Goal: Transaction & Acquisition: Purchase product/service

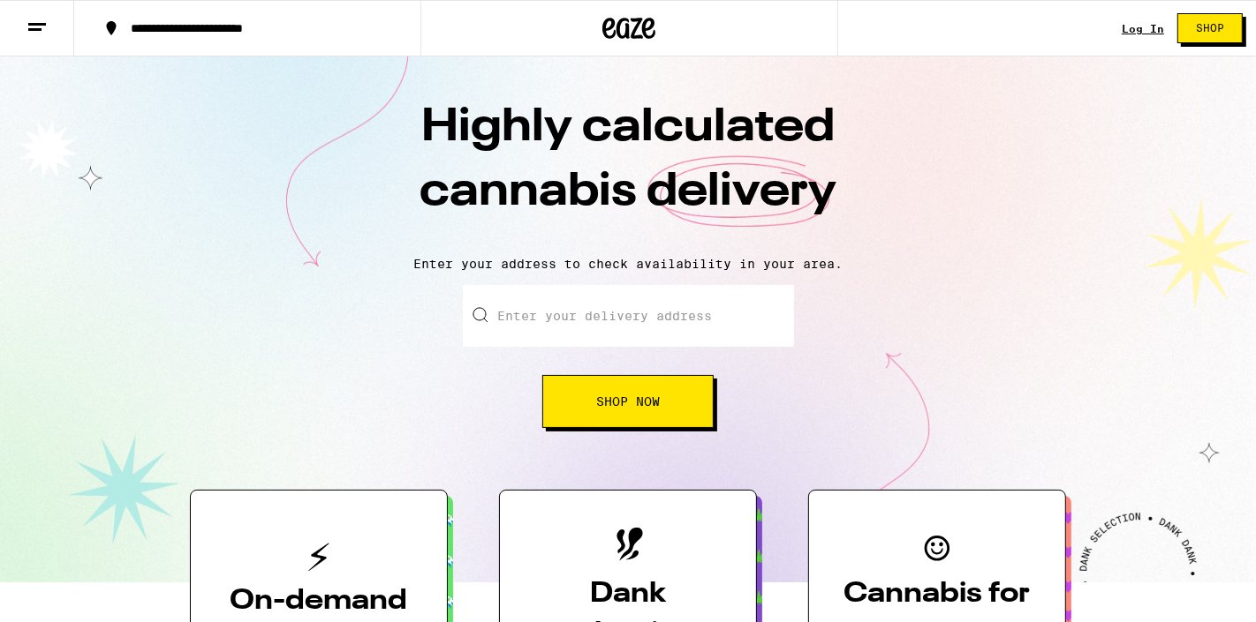
scroll to position [6, 0]
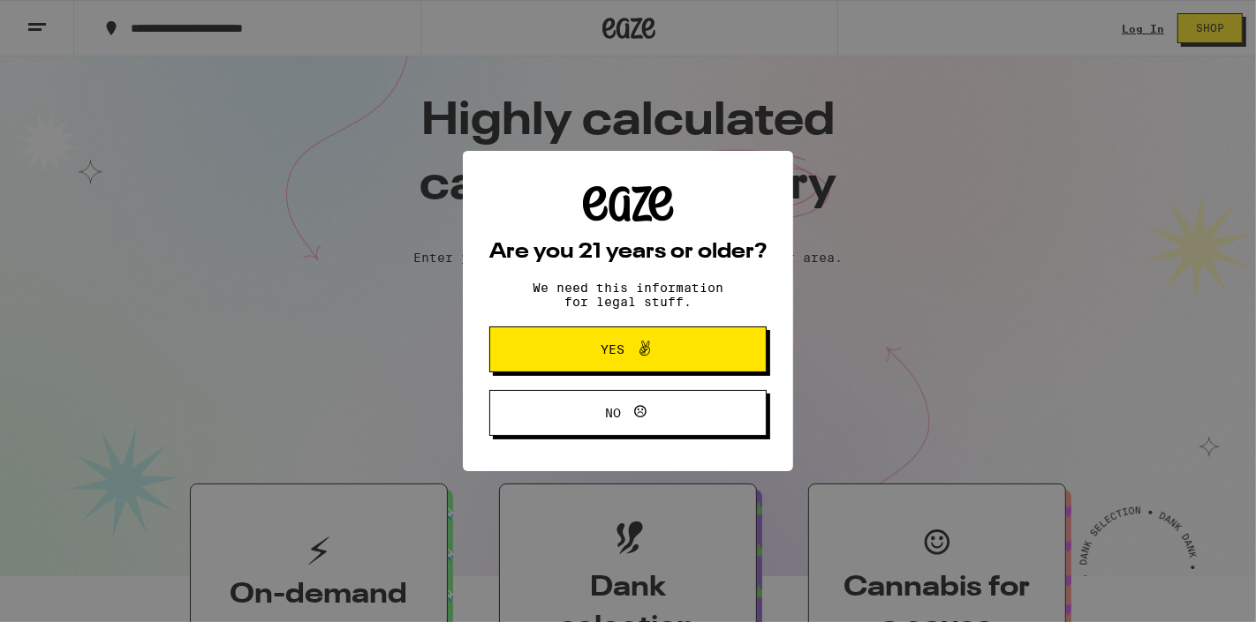
click at [607, 365] on button "Yes" at bounding box center [627, 350] width 277 height 46
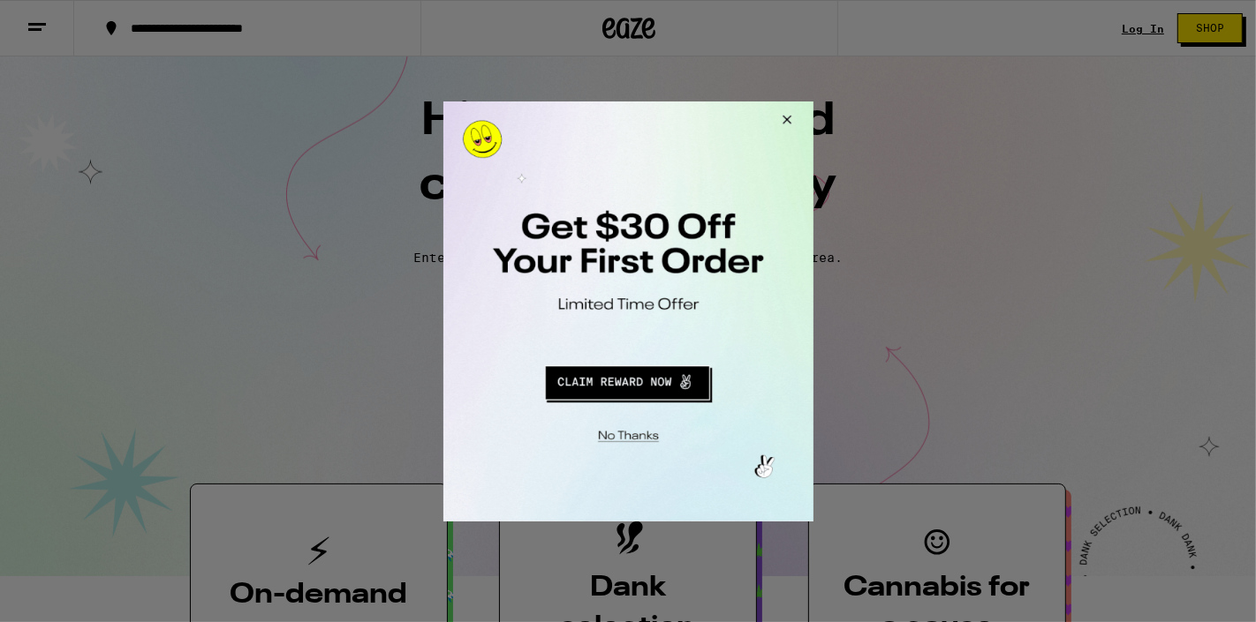
scroll to position [0, 0]
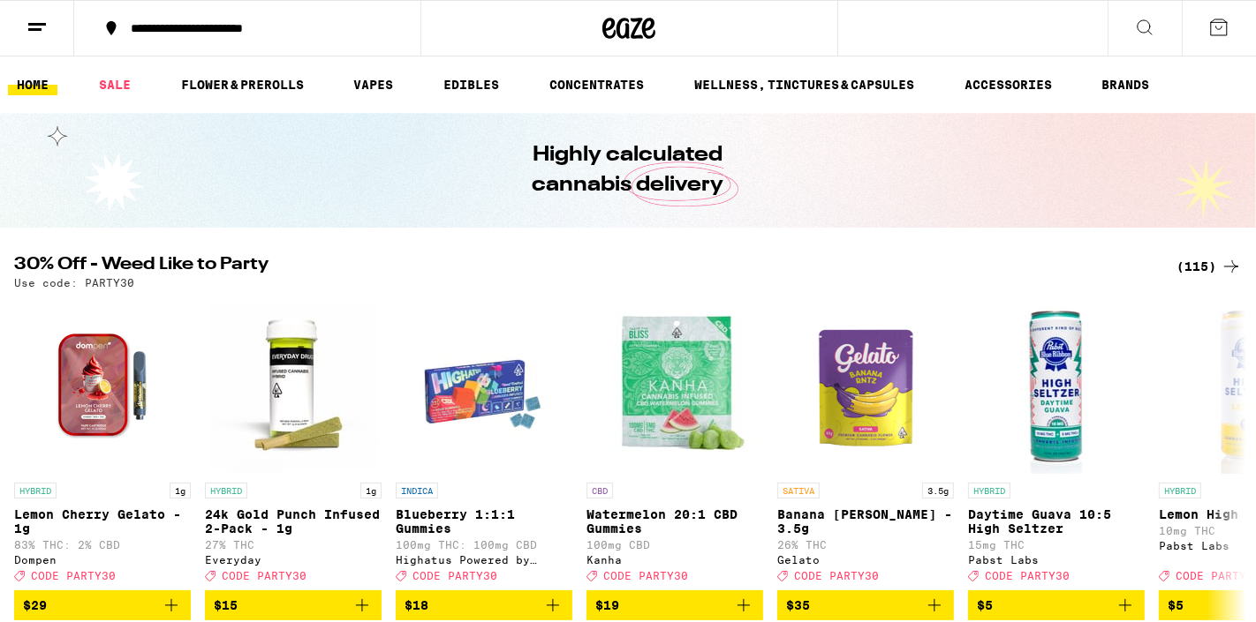
click at [1220, 268] on icon at bounding box center [1230, 266] width 21 height 21
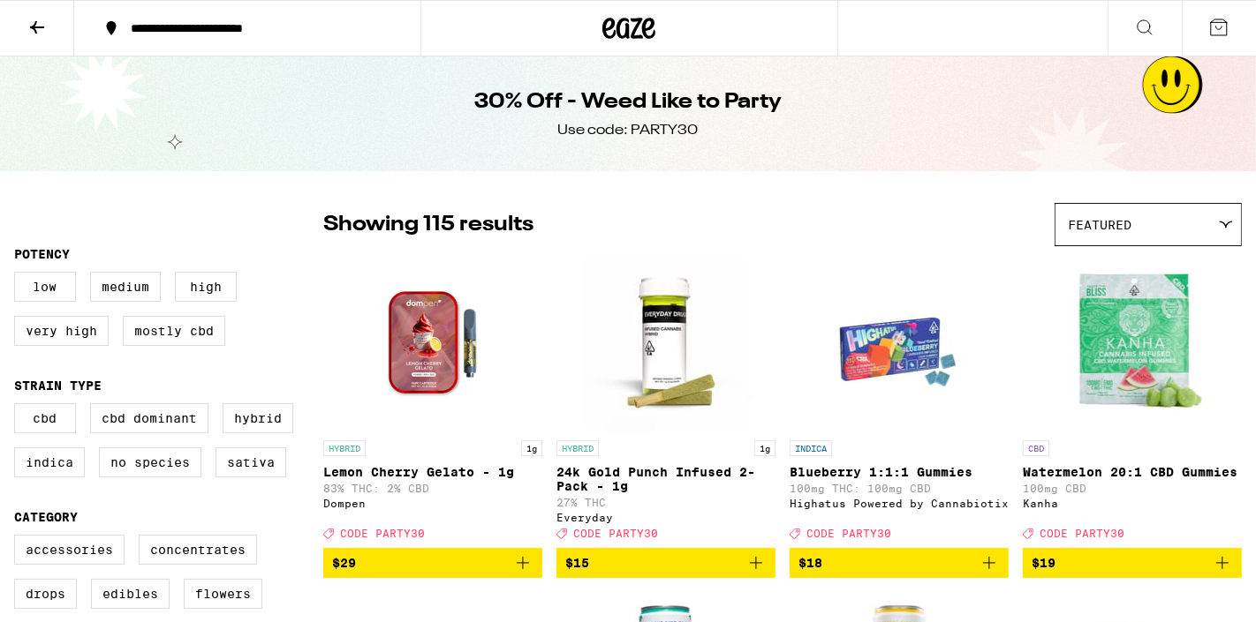
click at [1119, 244] on div "Featured" at bounding box center [1147, 224] width 185 height 41
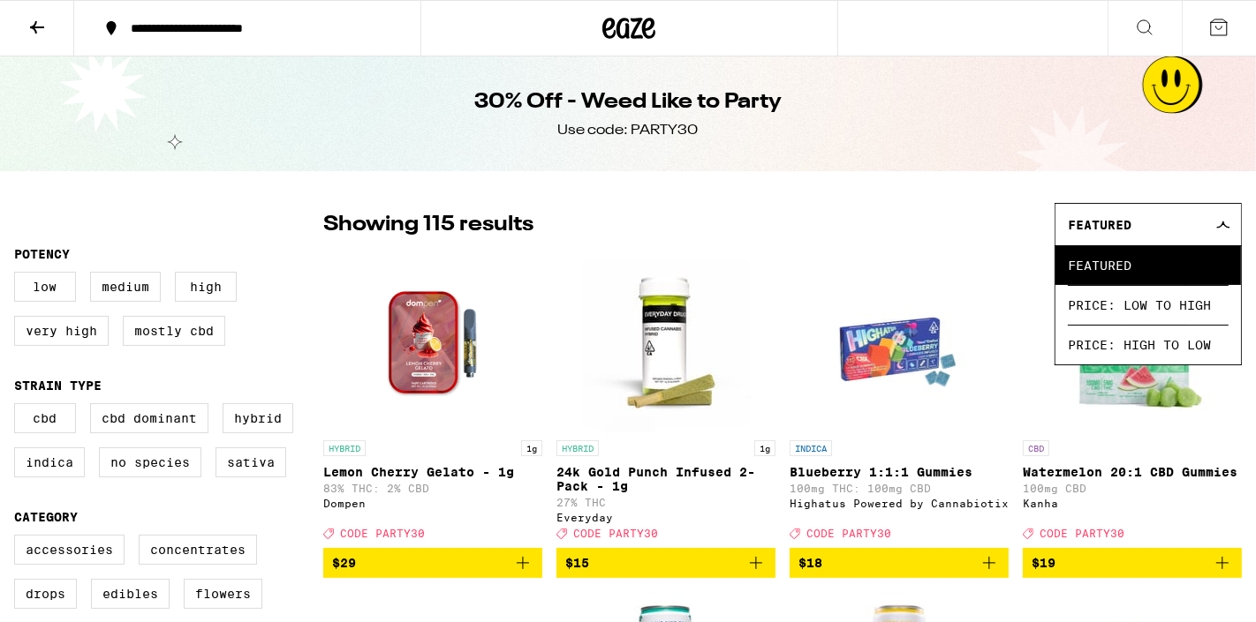
click at [922, 227] on div "Showing 115 results Featured Featured Price: Low to High Price: High to Low" at bounding box center [782, 224] width 918 height 43
click at [965, 234] on div "Showing 115 results Featured Featured Price: Low to High Price: High to Low" at bounding box center [782, 224] width 918 height 43
click at [950, 264] on img "Open page for Blueberry 1:1:1 Gummies from Highatus Powered by Cannabiotix" at bounding box center [899, 343] width 177 height 177
click at [1218, 230] on div "Featured" at bounding box center [1147, 224] width 185 height 41
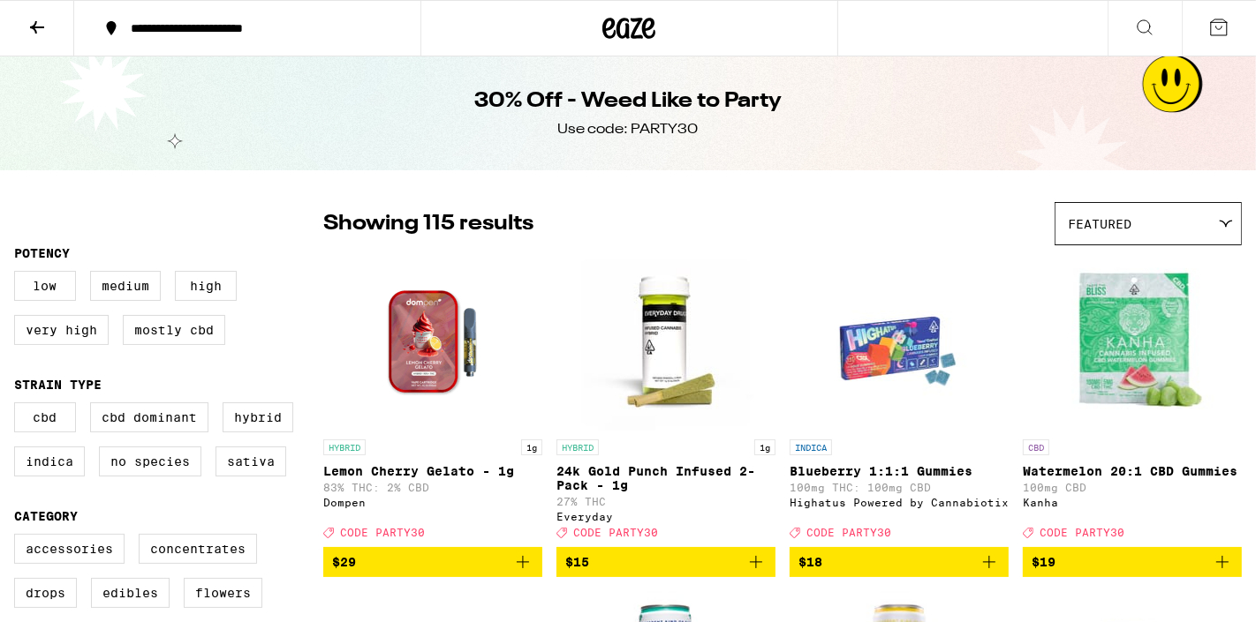
scroll to position [2, 0]
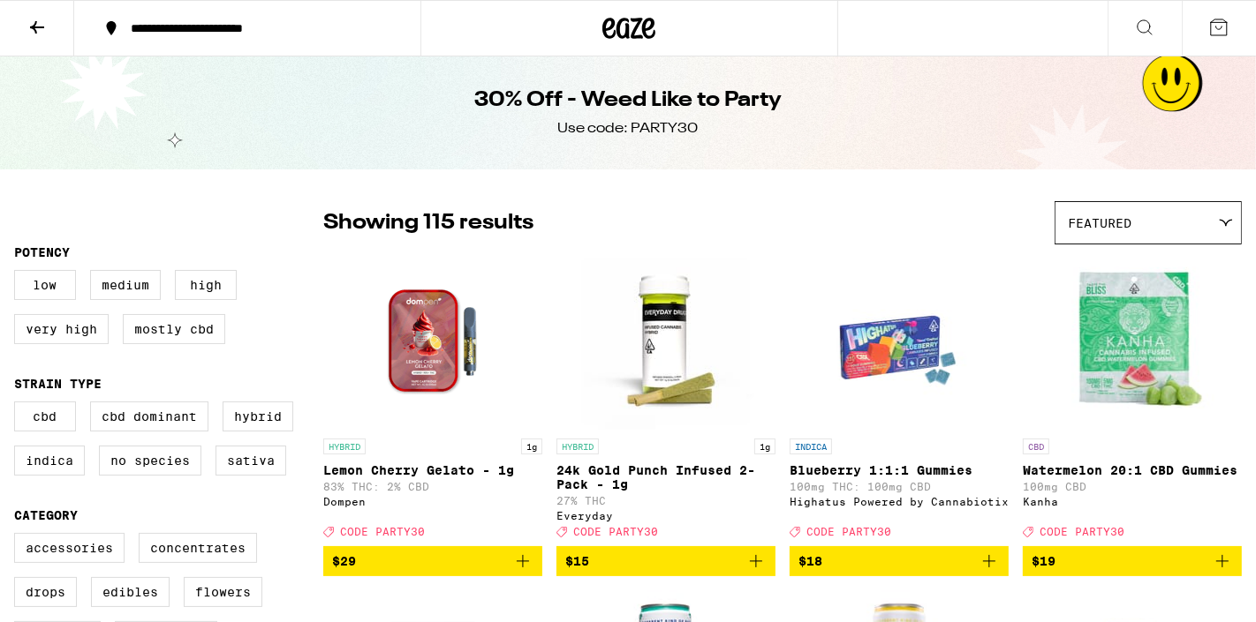
click at [1116, 221] on span "Featured" at bounding box center [1099, 223] width 64 height 14
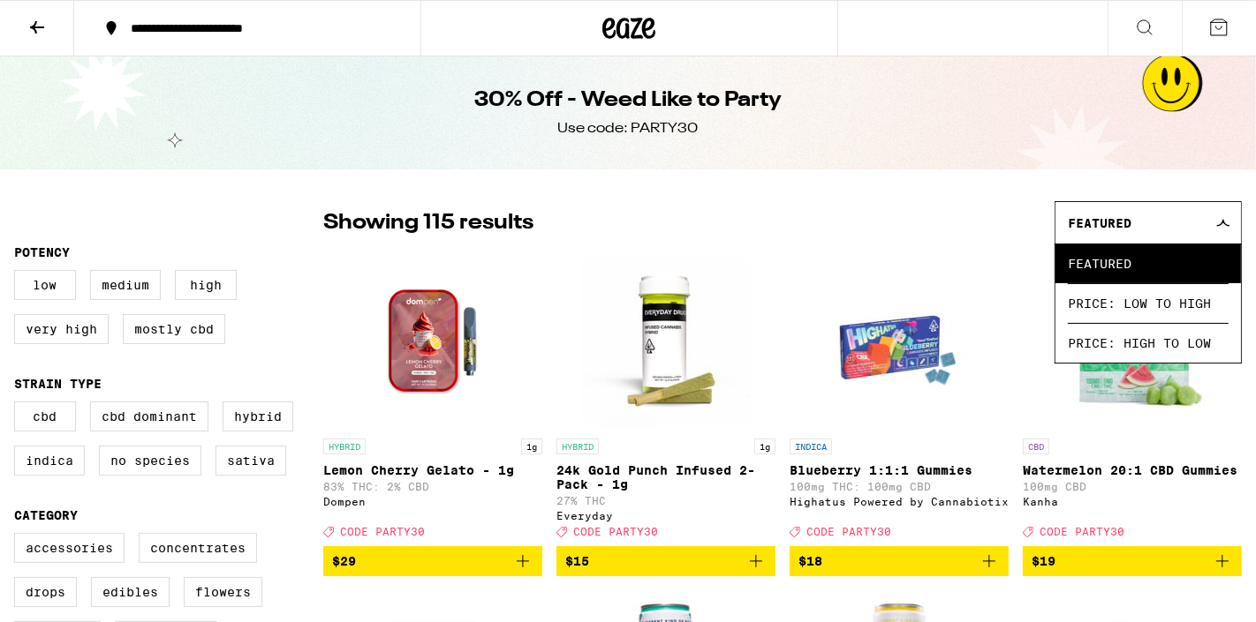
click at [812, 212] on div "Showing 115 results Featured Featured Price: Low to High Price: High to Low" at bounding box center [782, 222] width 918 height 43
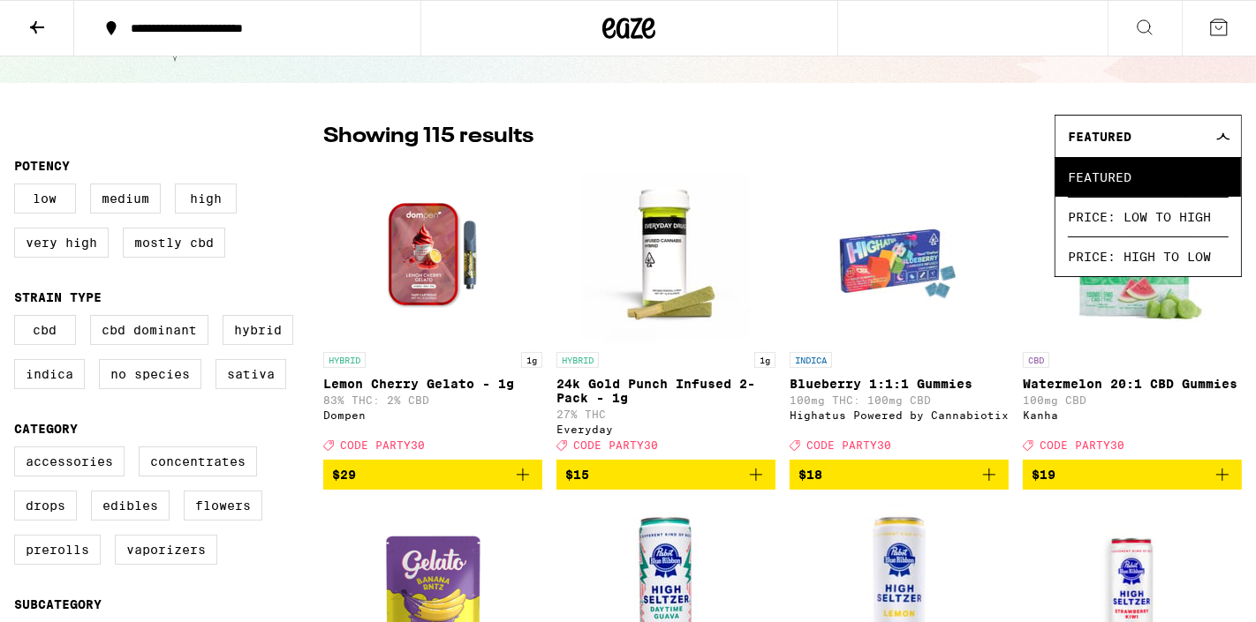
scroll to position [0, 0]
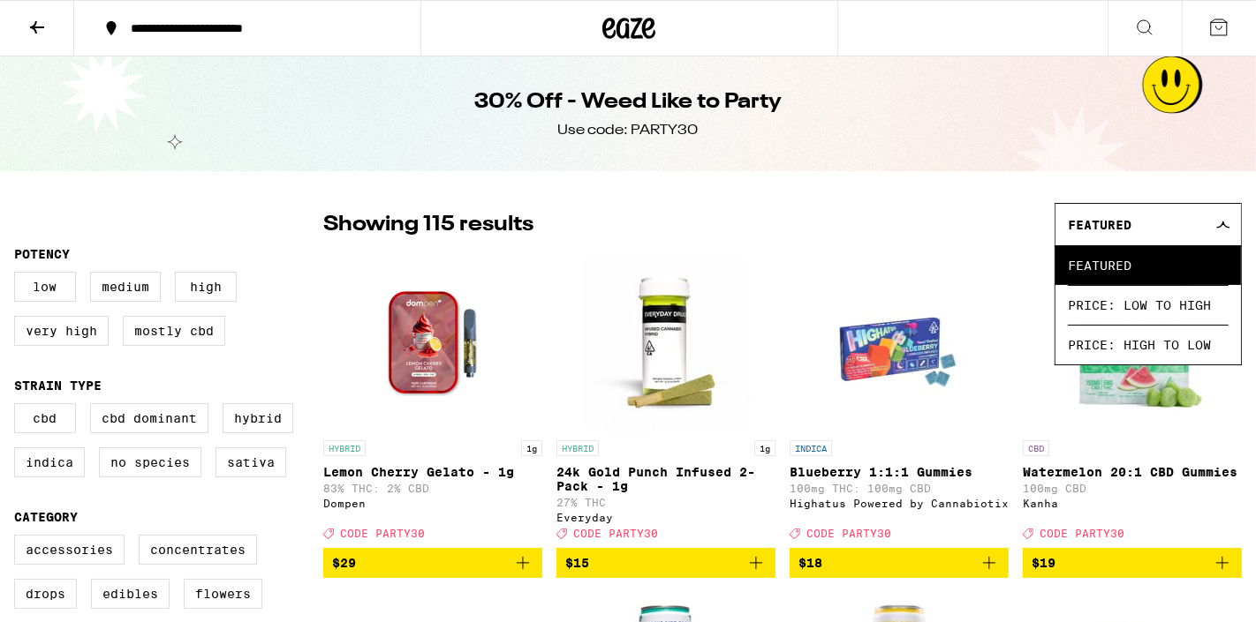
click at [64, 21] on button at bounding box center [37, 29] width 74 height 56
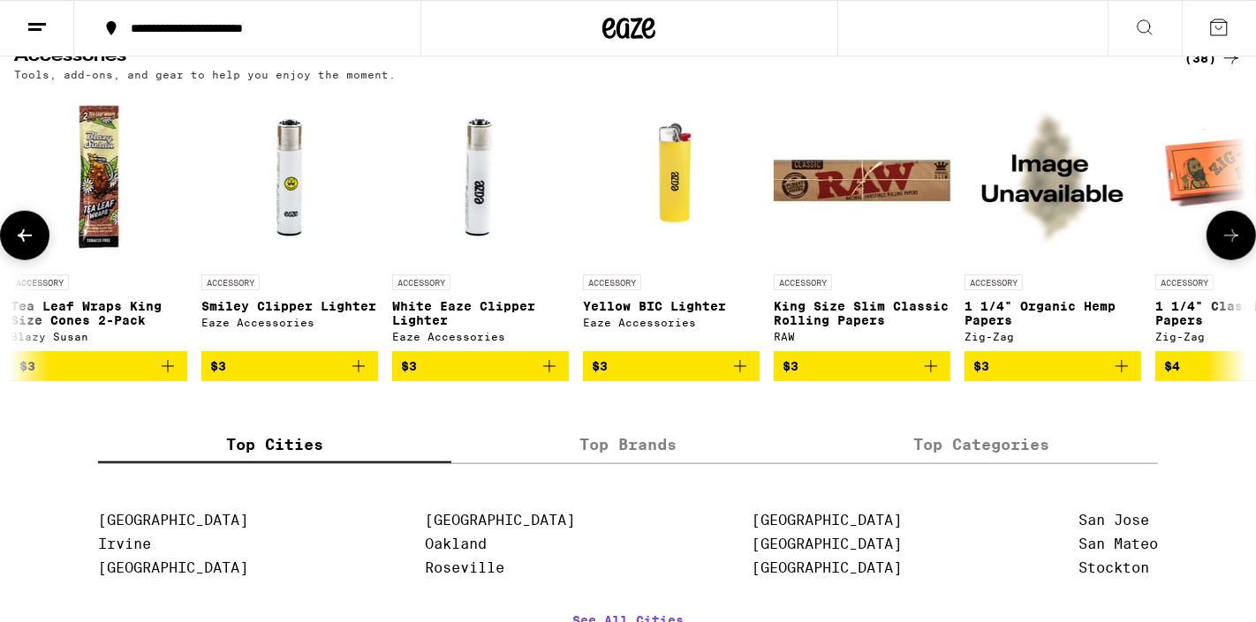
scroll to position [0, 969]
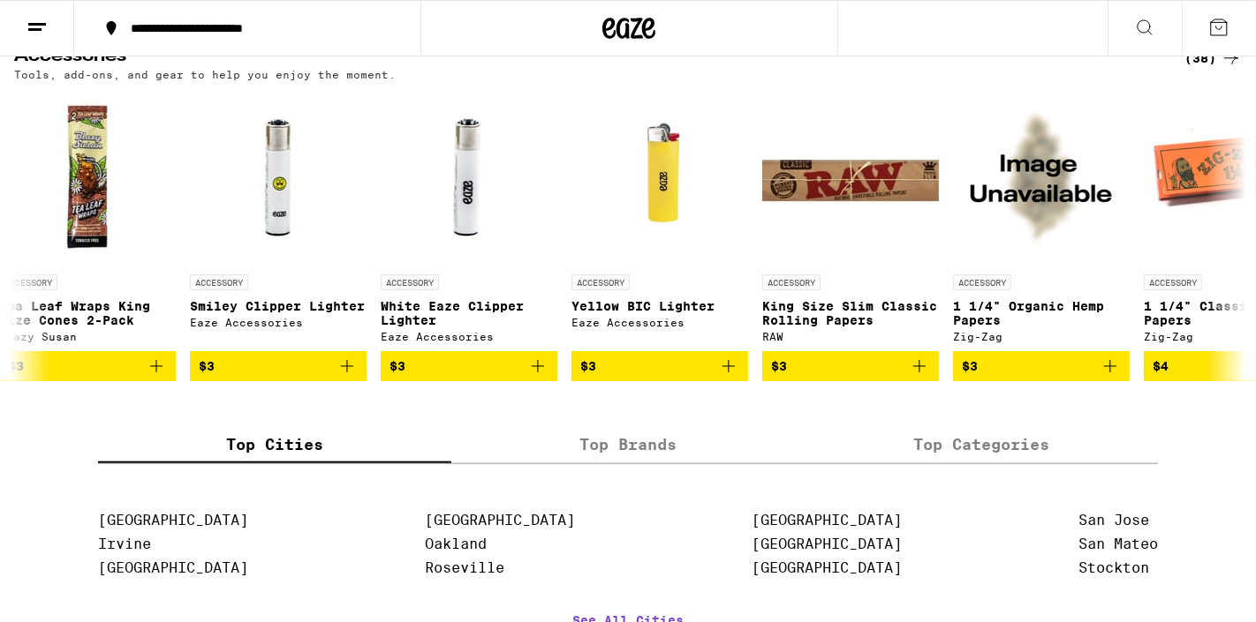
click at [1198, 69] on div "(38)" at bounding box center [1212, 58] width 57 height 21
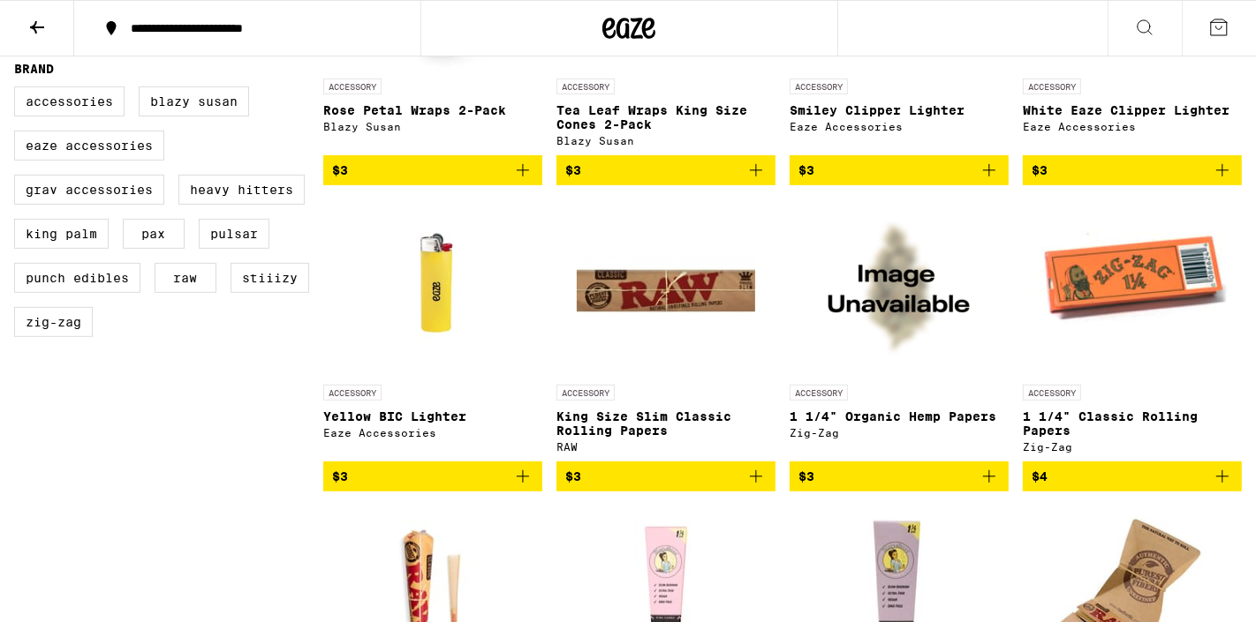
scroll to position [675, 0]
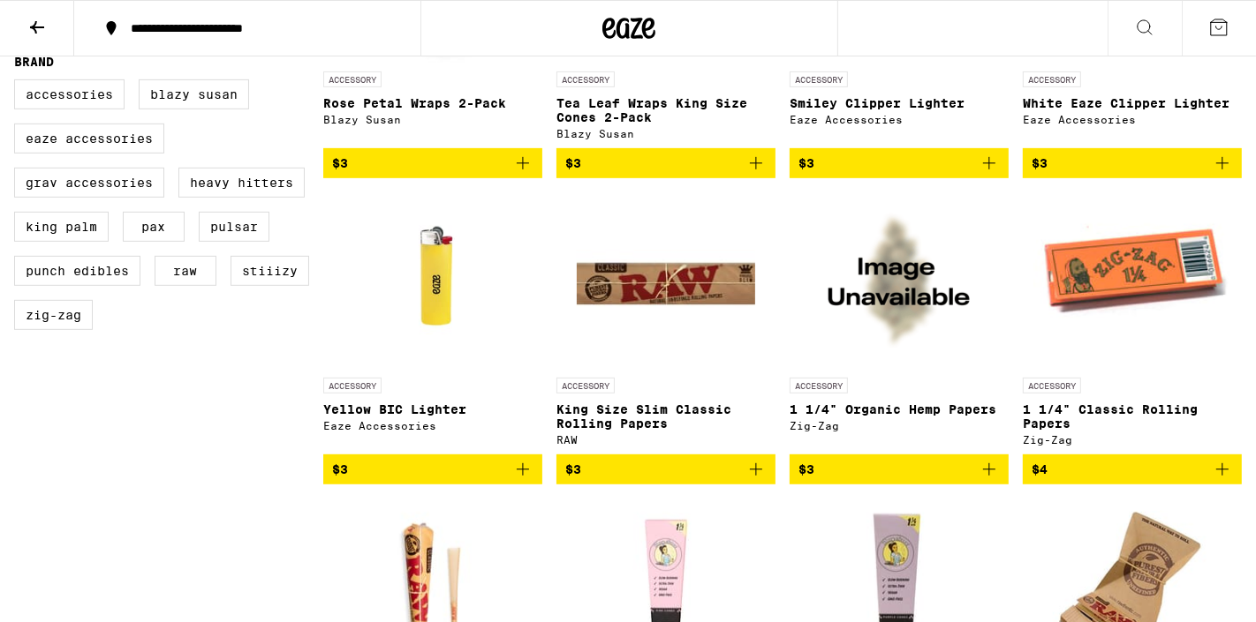
click at [894, 309] on img at bounding box center [899, 280] width 177 height 177
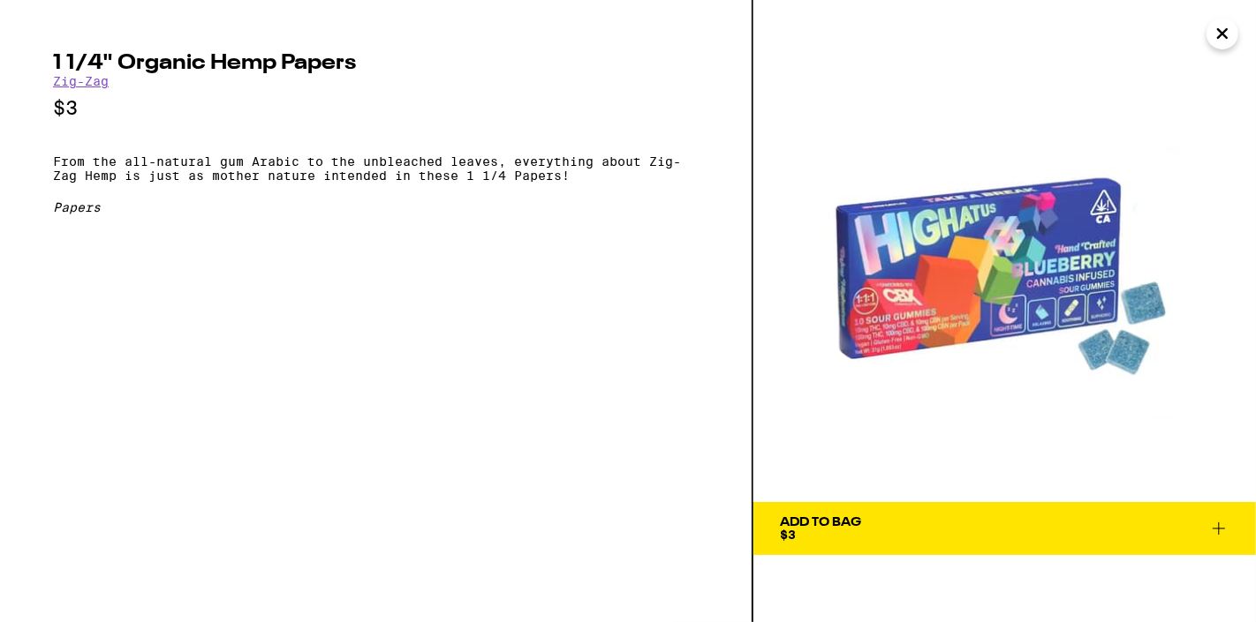
click at [943, 289] on img at bounding box center [1004, 251] width 502 height 502
click at [1218, 36] on icon "Close" at bounding box center [1222, 33] width 9 height 9
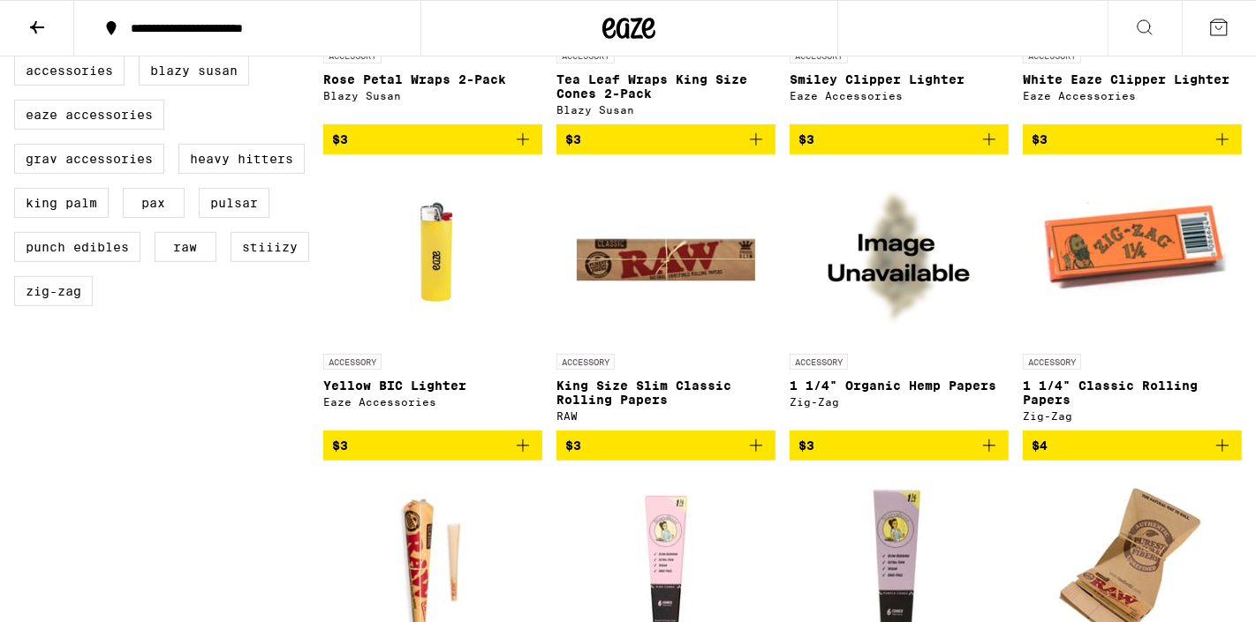
scroll to position [698, 0]
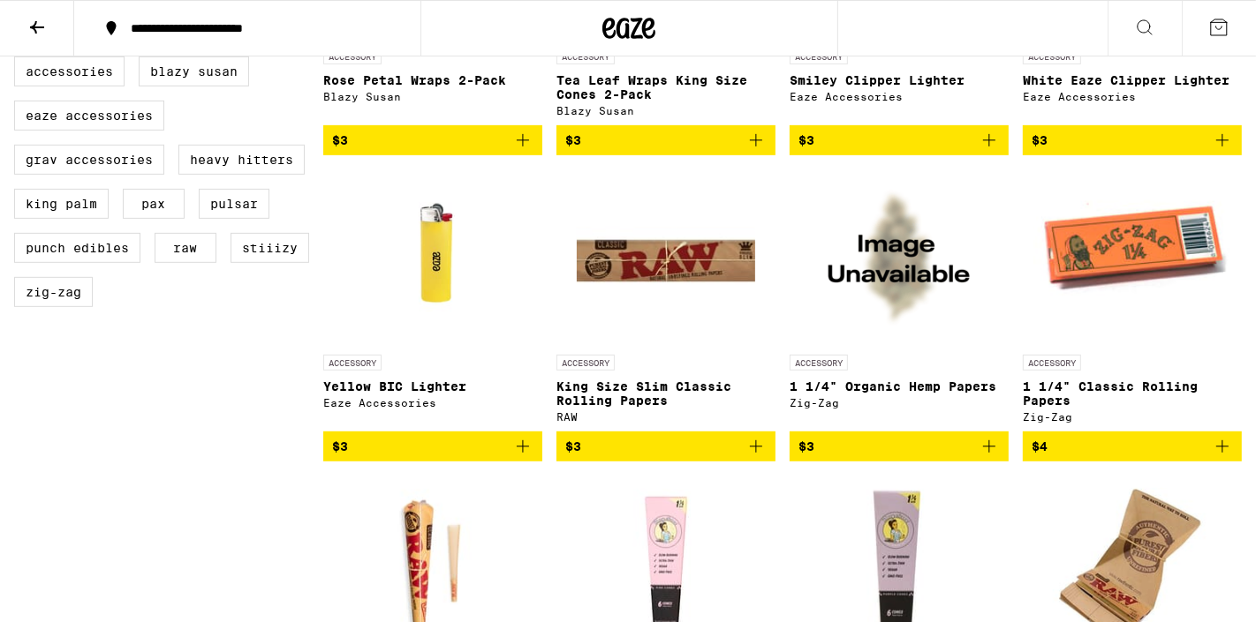
click at [895, 302] on img at bounding box center [899, 258] width 177 height 177
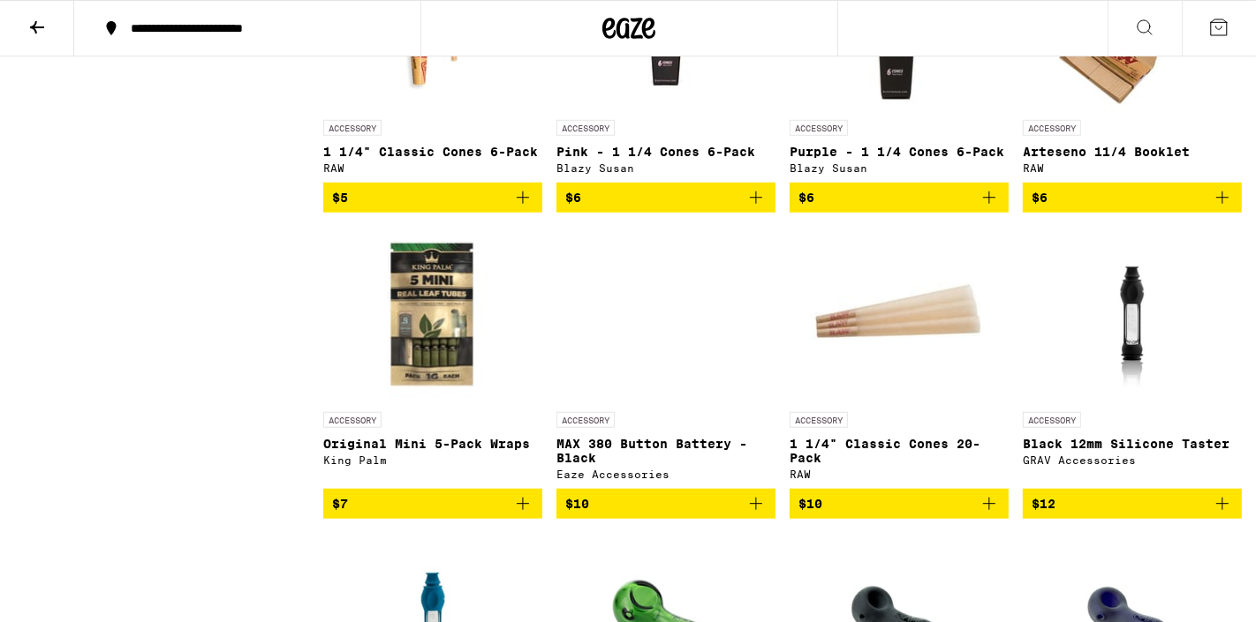
scroll to position [1248, 0]
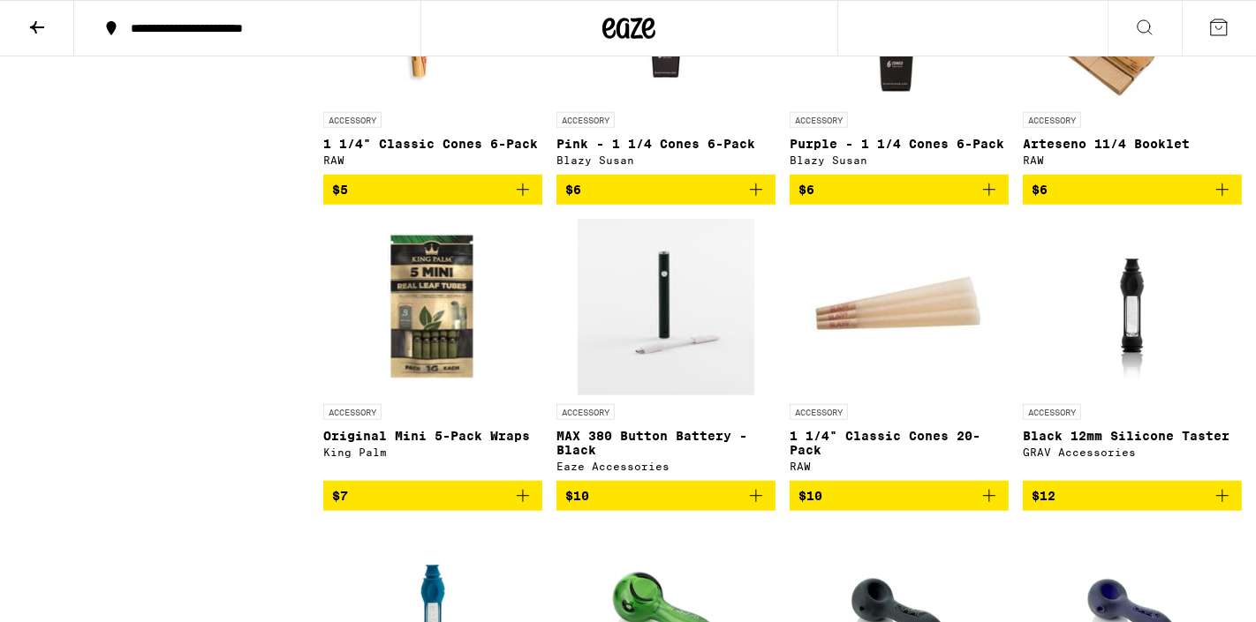
click at [615, 379] on img "Open page for MAX 380 Button Battery - Black from Eaze Accessories" at bounding box center [665, 307] width 177 height 177
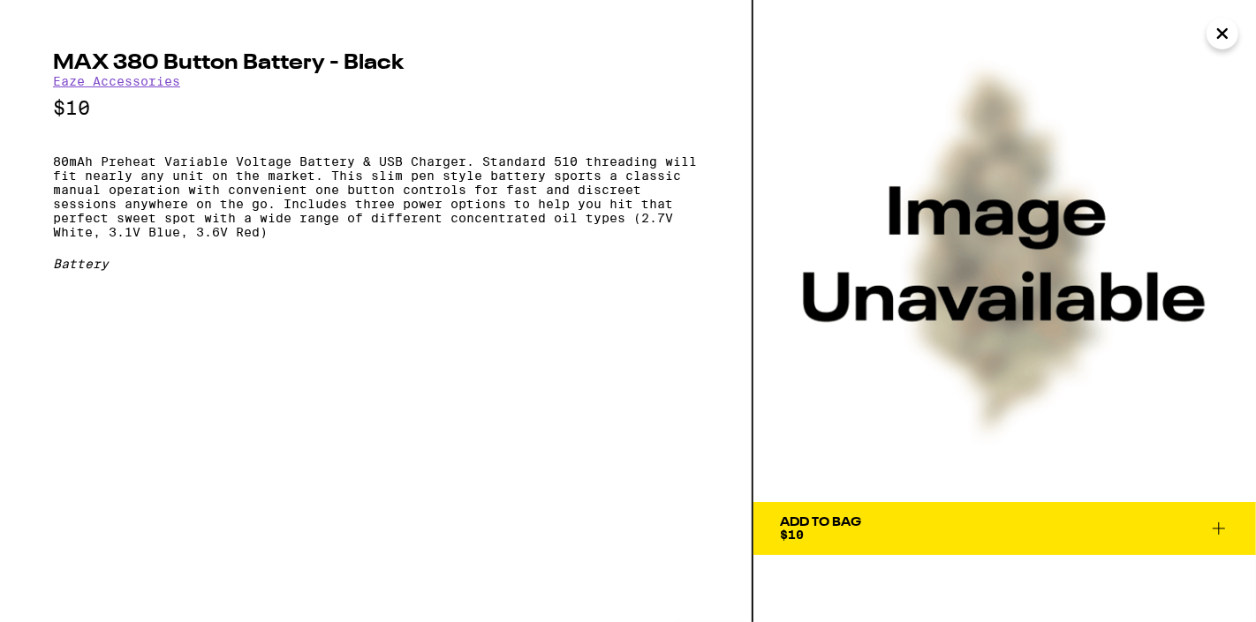
click at [1008, 327] on img at bounding box center [1004, 251] width 502 height 502
click at [1211, 48] on img at bounding box center [1004, 251] width 502 height 502
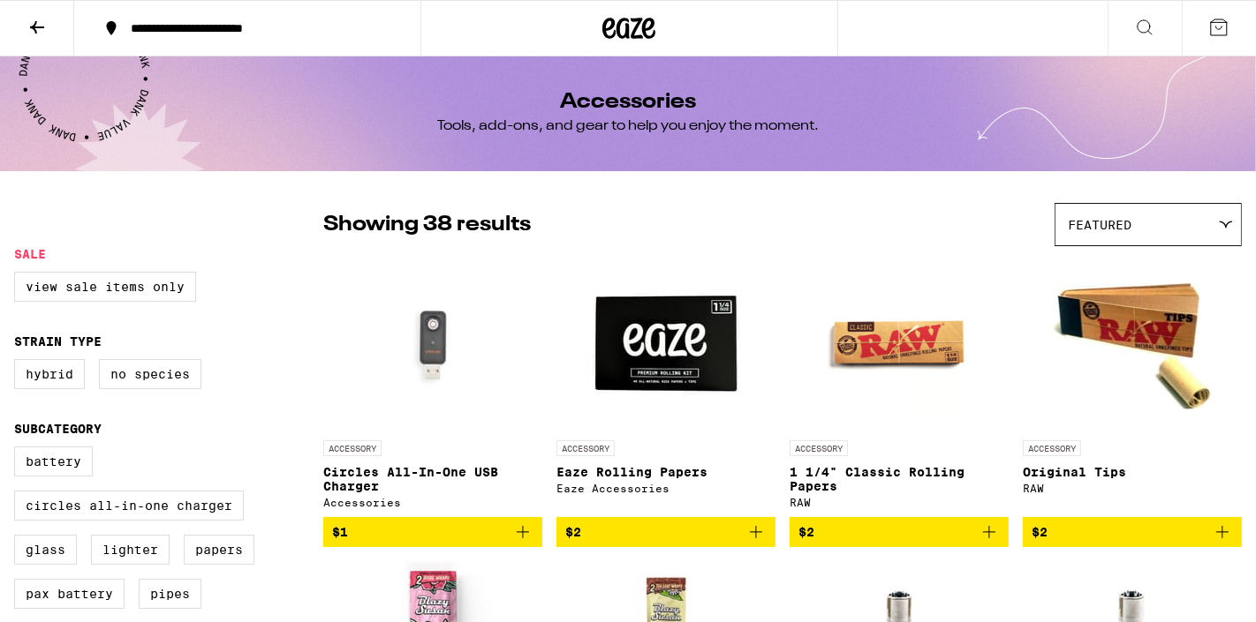
scroll to position [675, 0]
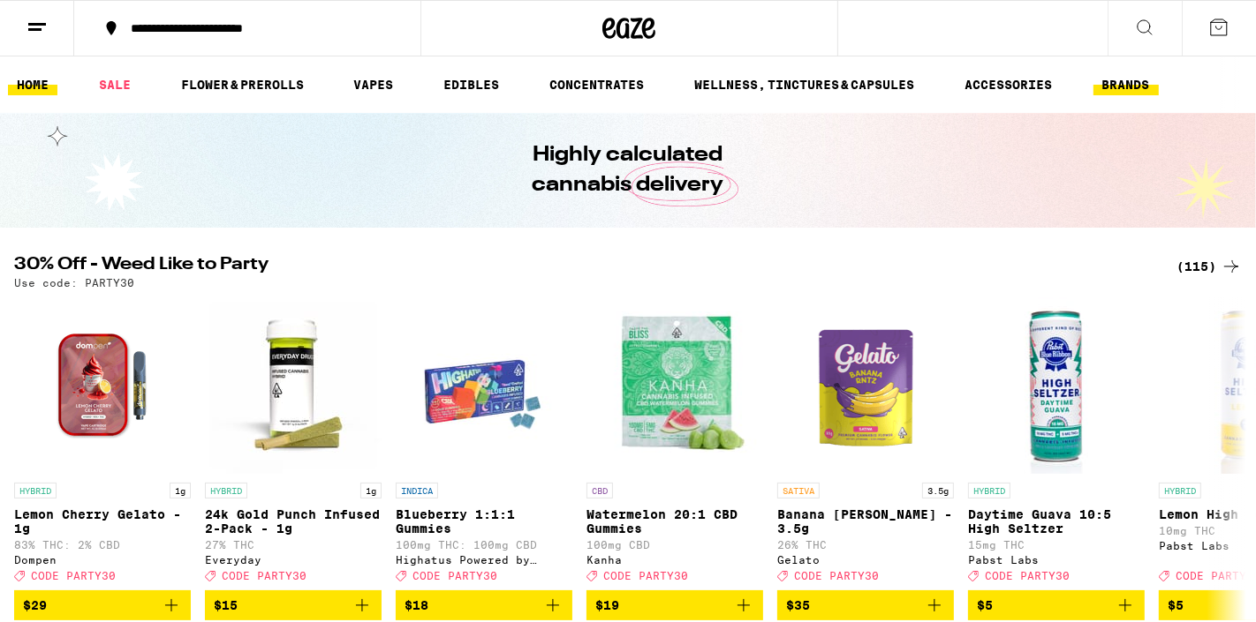
click at [1117, 89] on link "BRANDS" at bounding box center [1125, 84] width 65 height 21
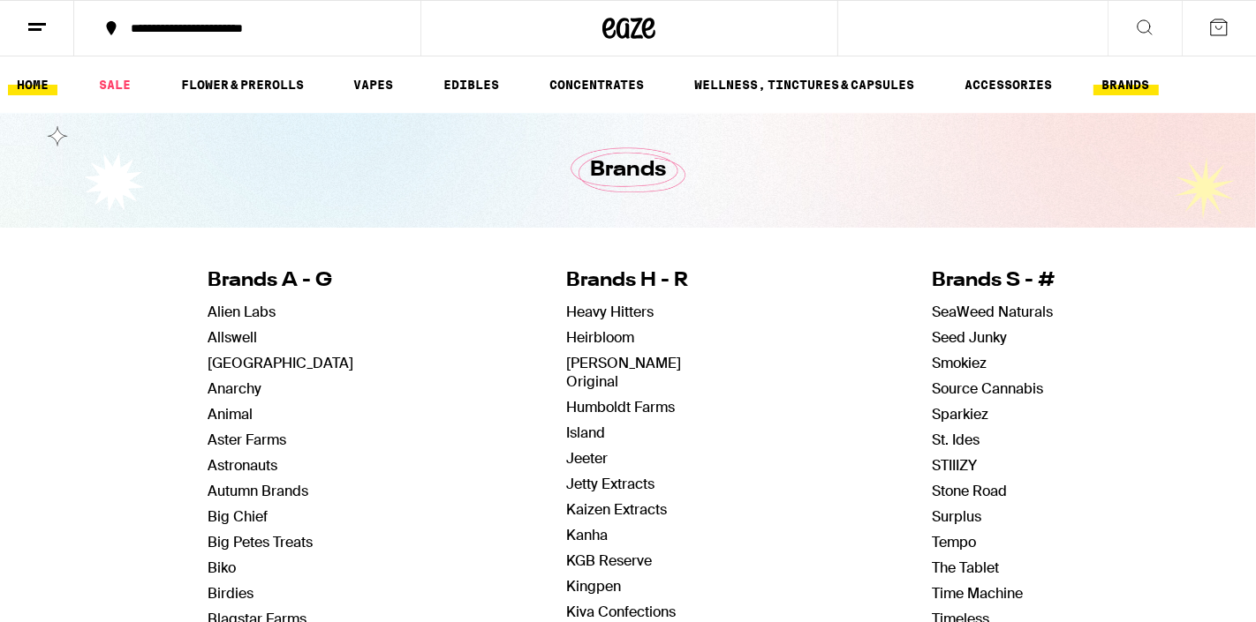
click at [35, 87] on link "HOME" at bounding box center [32, 84] width 49 height 21
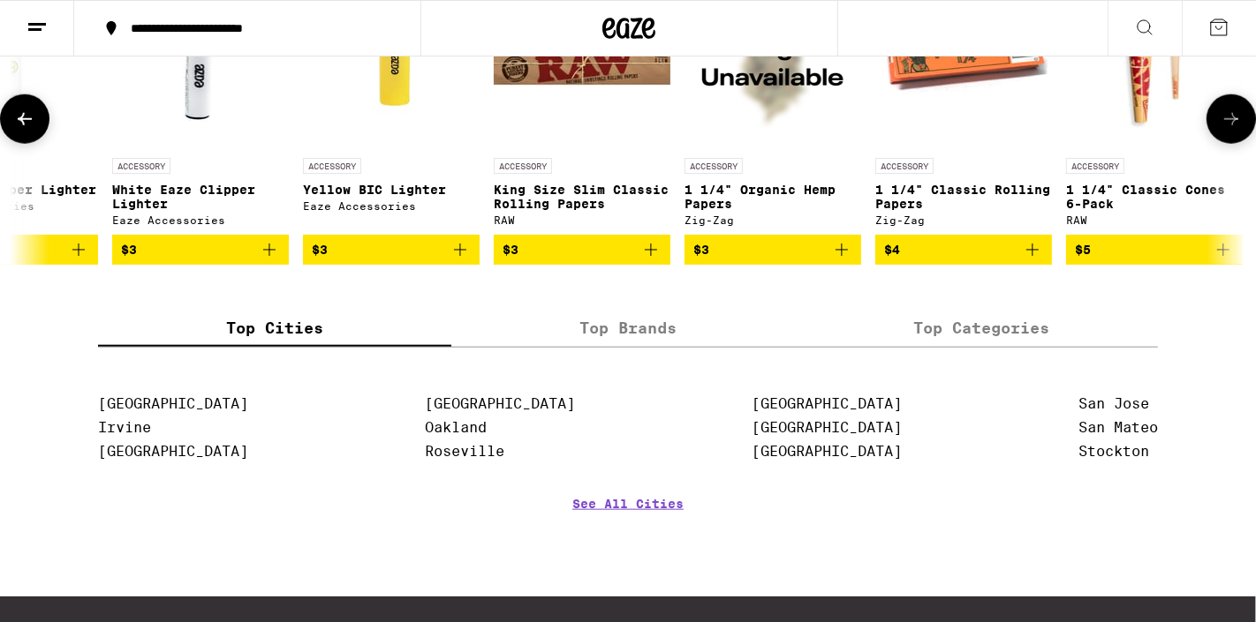
scroll to position [0, 1233]
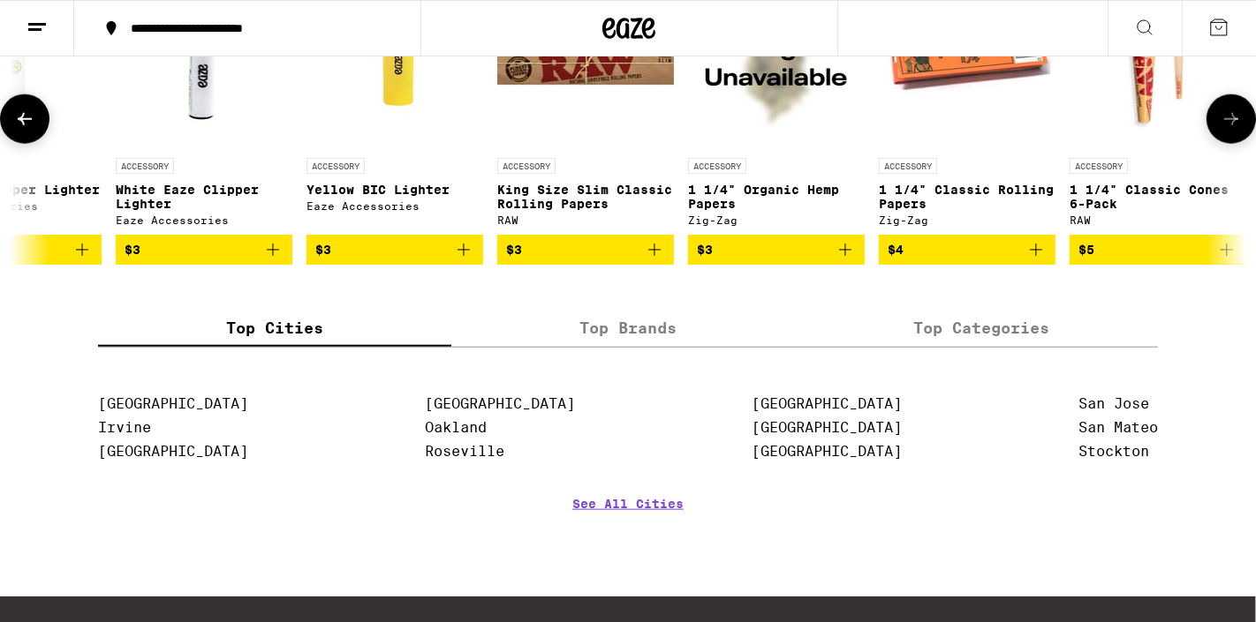
click at [763, 149] on img at bounding box center [776, 61] width 177 height 177
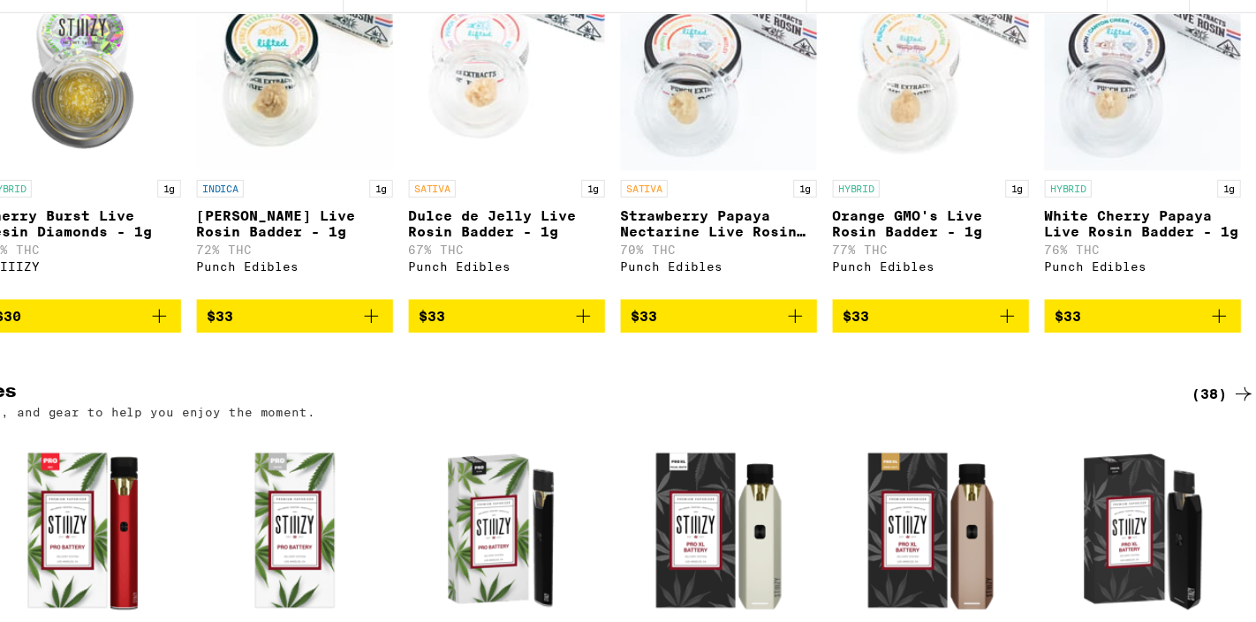
scroll to position [6664, 0]
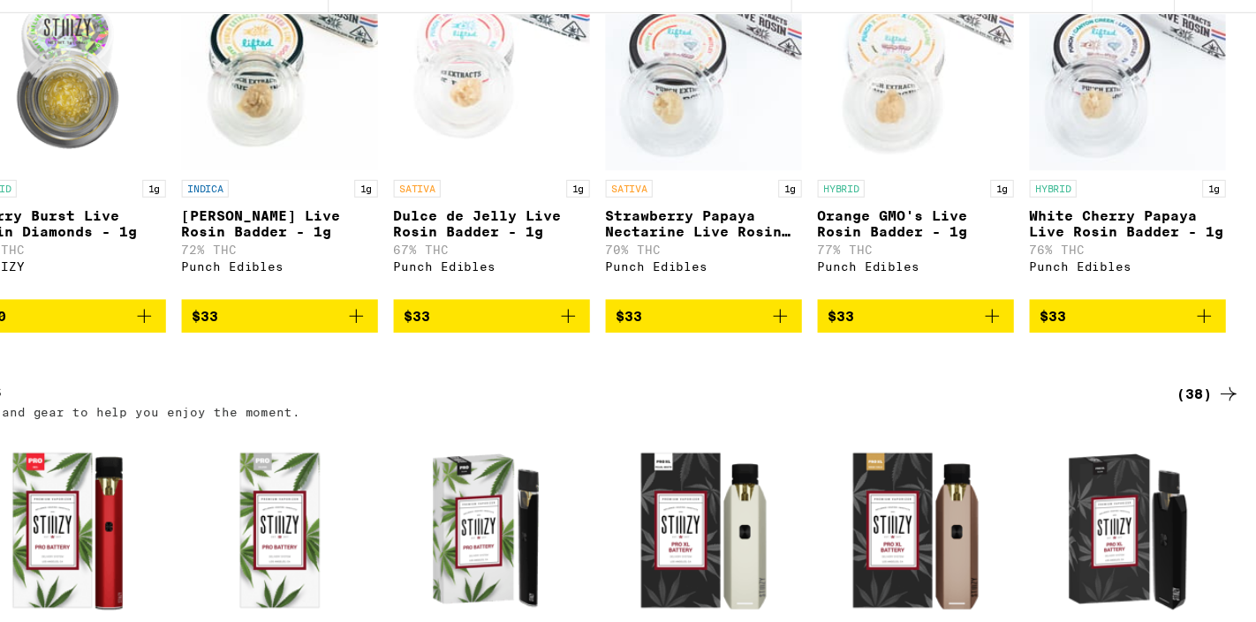
click at [1191, 198] on img "Open page for White Cherry Papaya Live Rosin Badder - 1g from Punch Edibles" at bounding box center [1140, 109] width 177 height 177
click at [989, 198] on img "Open page for Orange GMO's Live Rosin Badder - 1g from Punch Edibles" at bounding box center [949, 109] width 177 height 177
click at [743, 198] on img "Open page for Strawberry Papaya Nectarine Live Rosin Badder - 1g from Punch Edi…" at bounding box center [758, 109] width 177 height 177
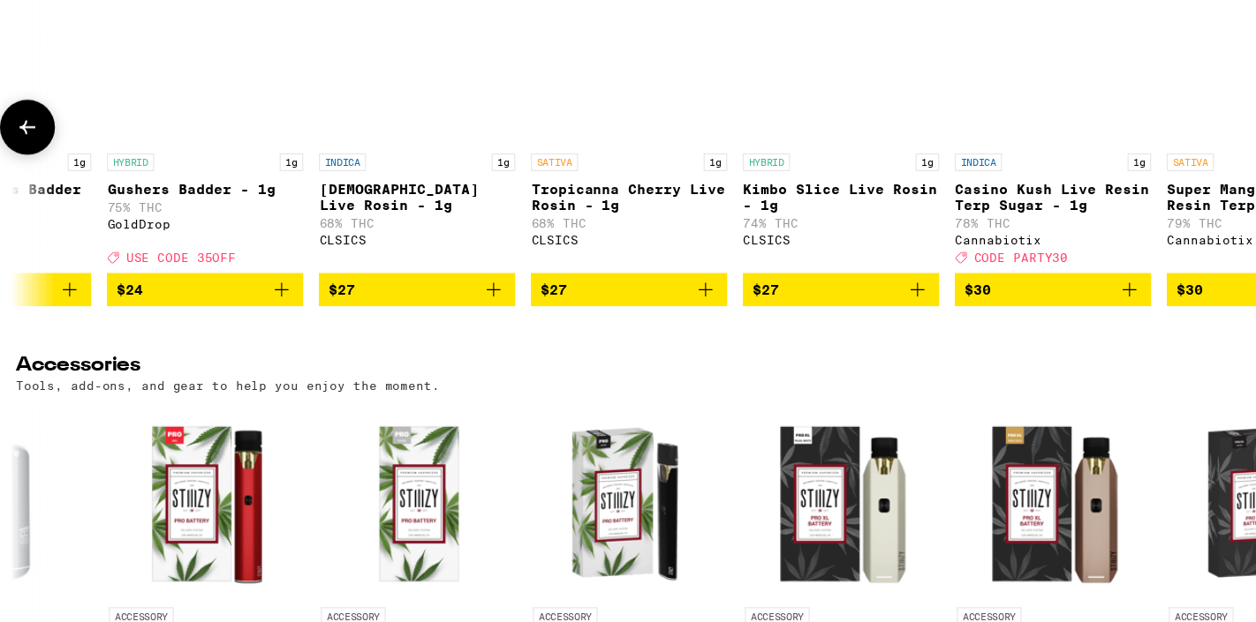
scroll to position [0, 5643]
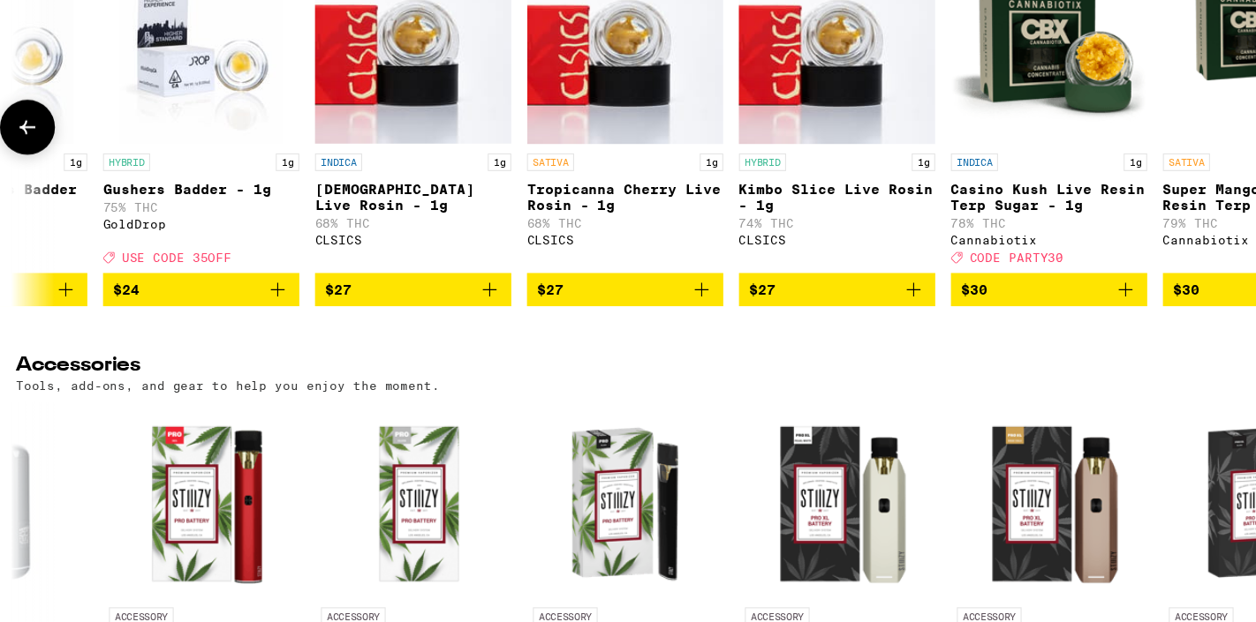
click at [812, 192] on img "Open page for Kimbo Slice Live Rosin - 1g from CLSICS" at bounding box center [753, 103] width 177 height 177
click at [553, 192] on img "Open page for Tropicanna Cherry Live Rosin - 1g from CLSICS" at bounding box center [562, 103] width 177 height 177
click at [373, 192] on img "Open page for Surely Temple Live Rosin - 1g from CLSICS" at bounding box center [371, 103] width 177 height 177
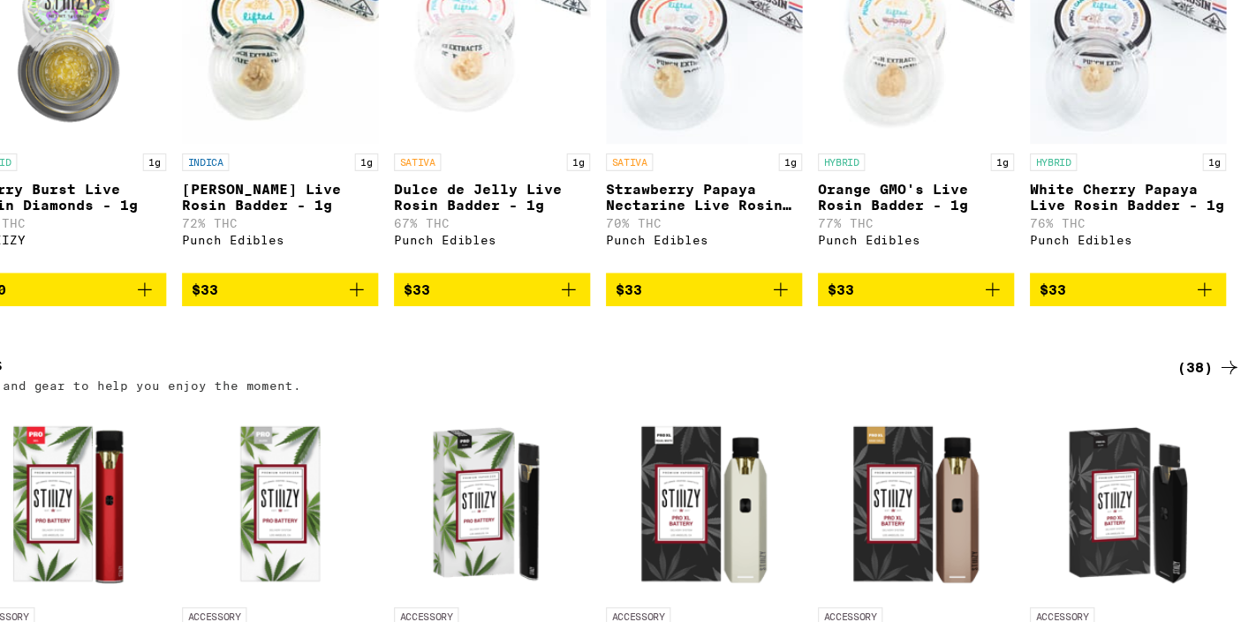
scroll to position [6670, 0]
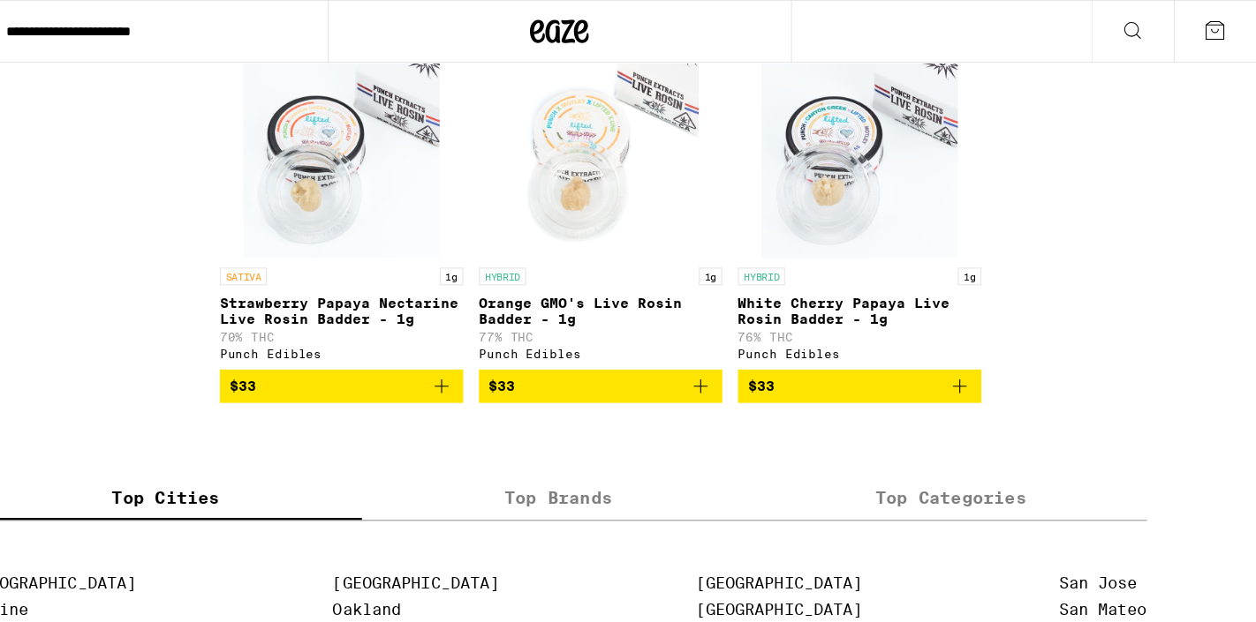
scroll to position [3755, 0]
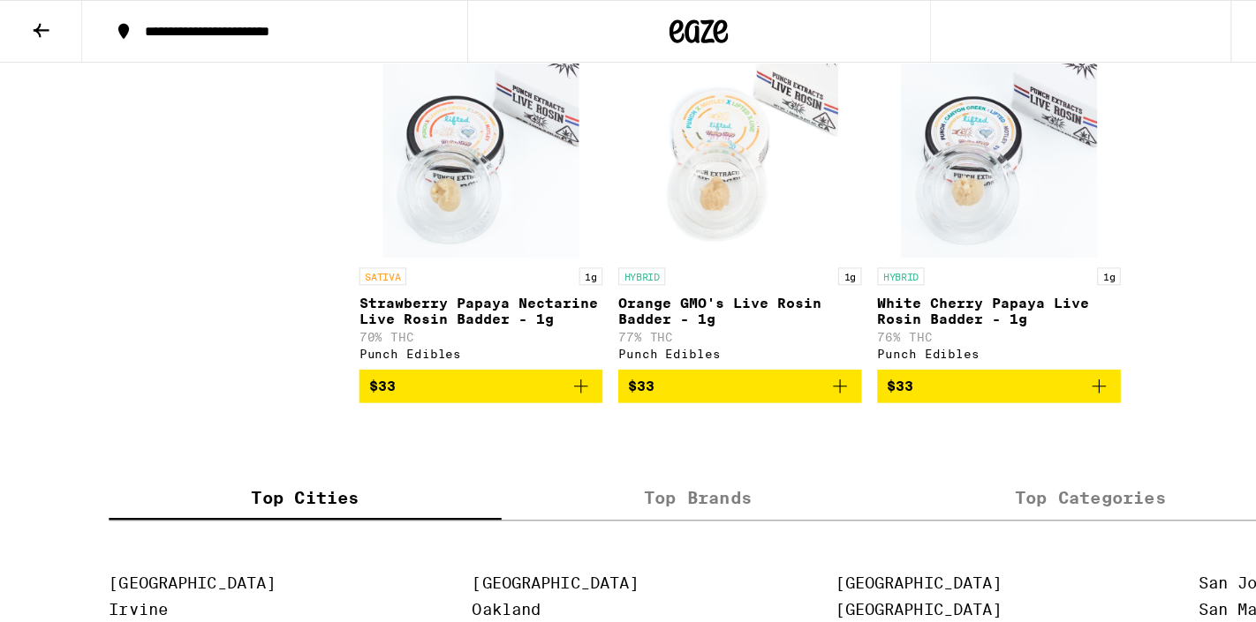
click at [33, 23] on icon at bounding box center [36, 27] width 21 height 21
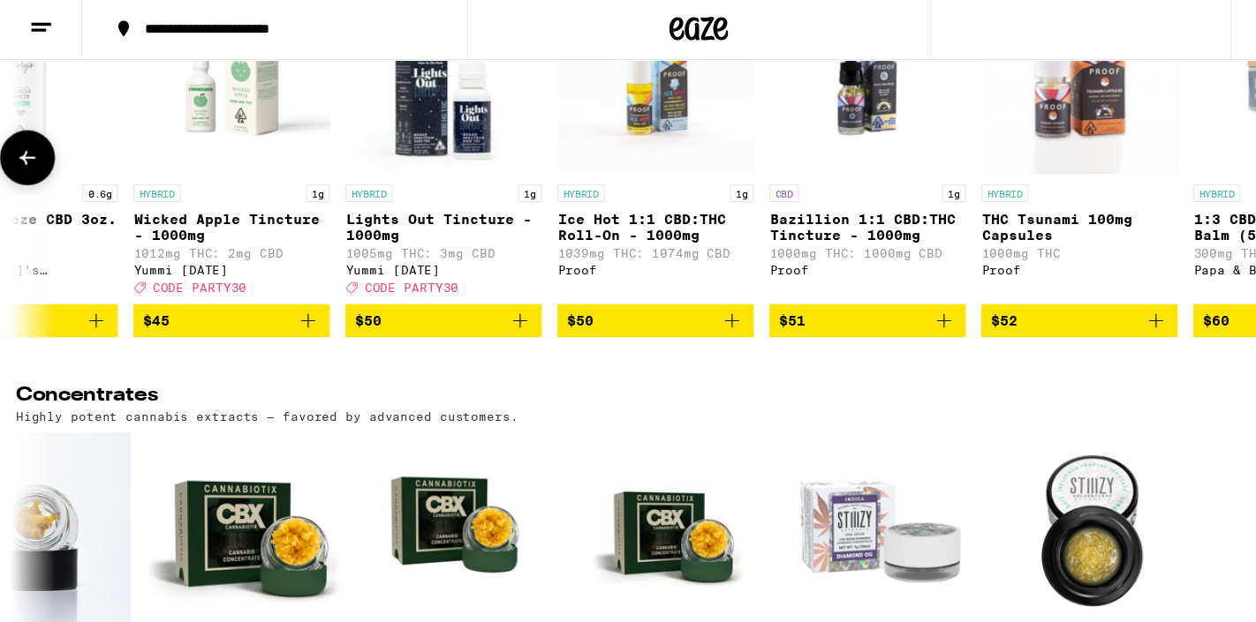
scroll to position [0, 3821]
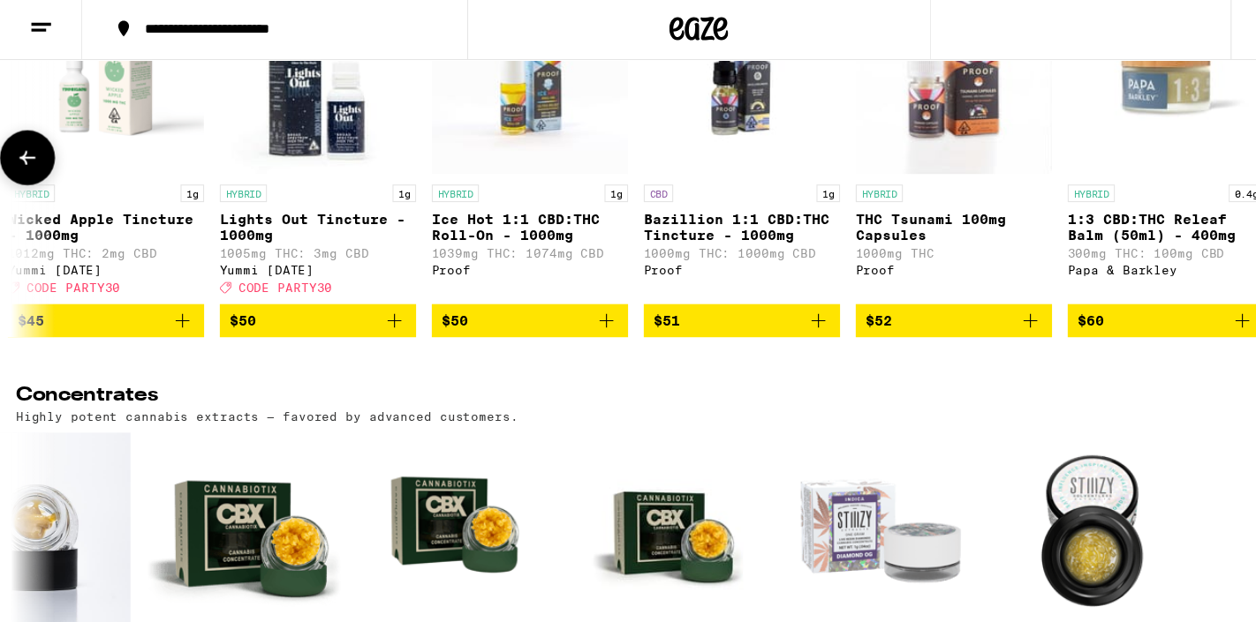
click at [434, 160] on img "Open page for Ice Hot 1:1 CBD:THC Roll-On - 1000mg from Proof" at bounding box center [476, 71] width 177 height 177
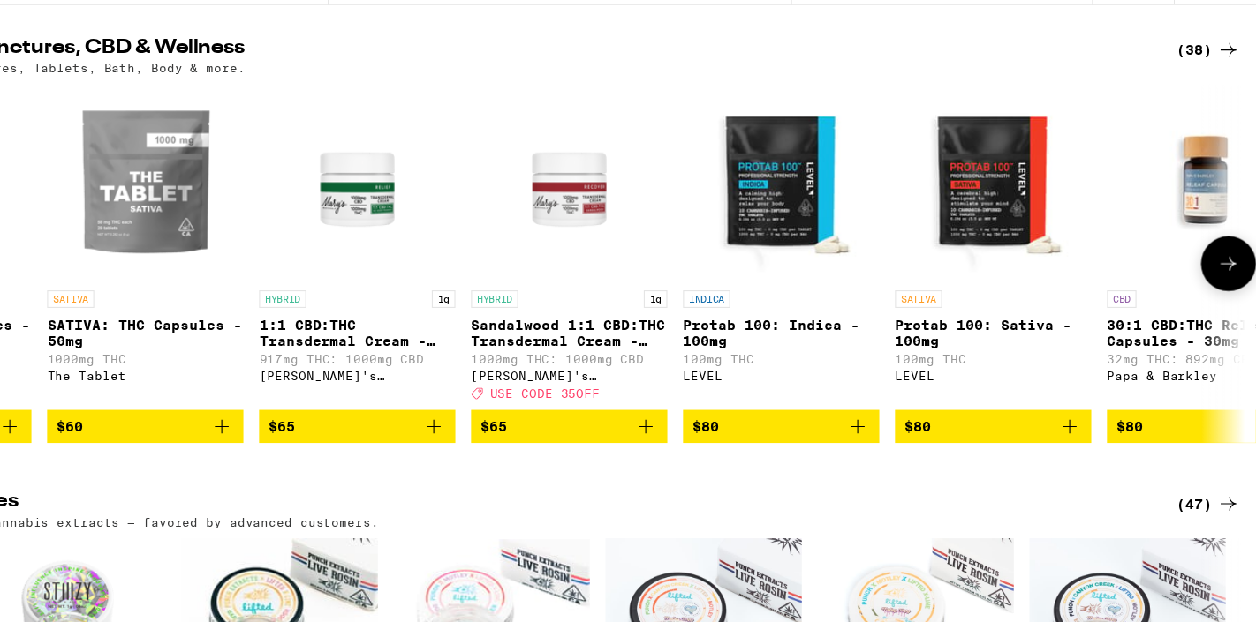
scroll to position [0, 6019]
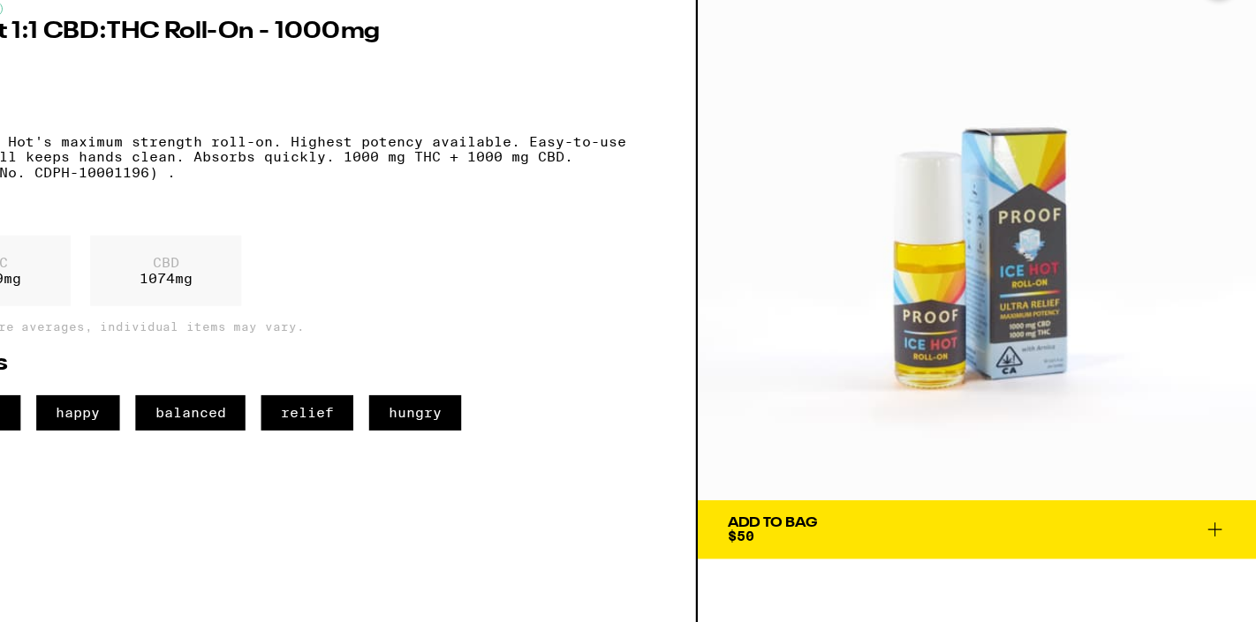
scroll to position [6293, 0]
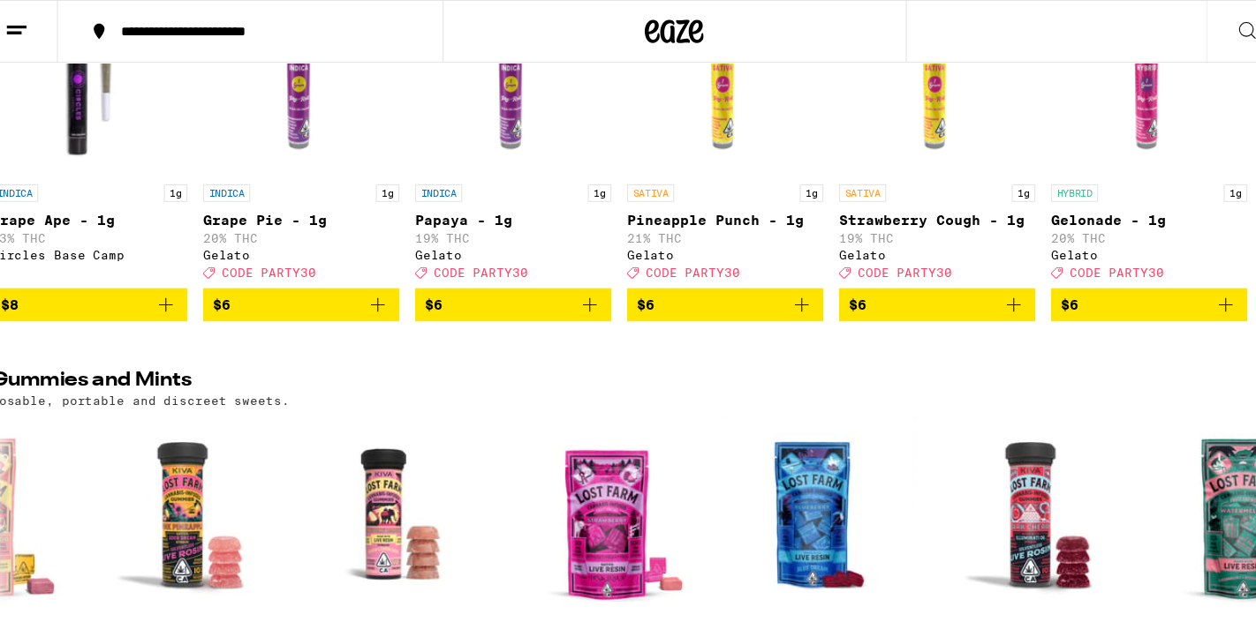
scroll to position [4296, 0]
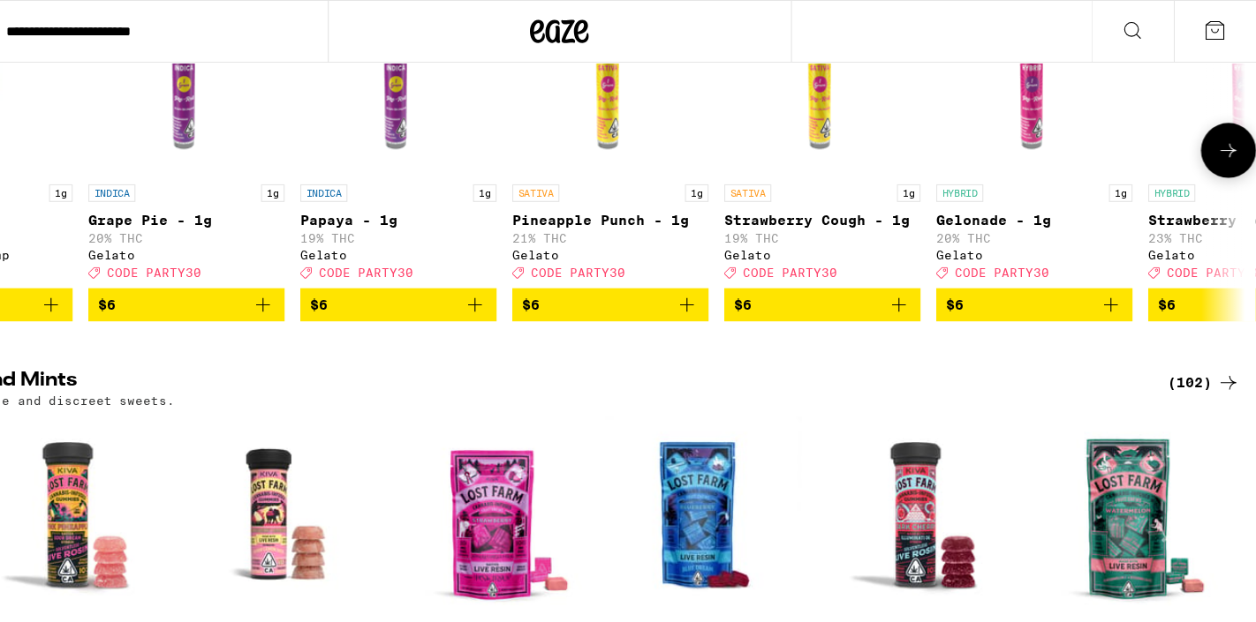
click at [1218, 160] on button at bounding box center [1230, 134] width 49 height 49
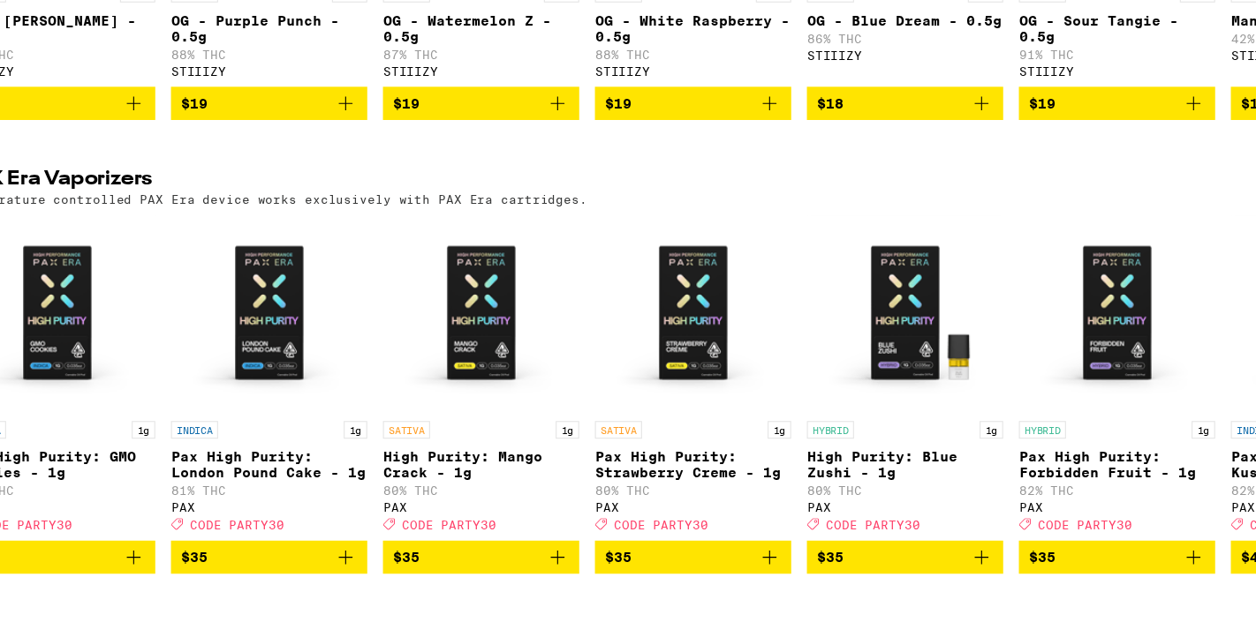
scroll to position [3203, 0]
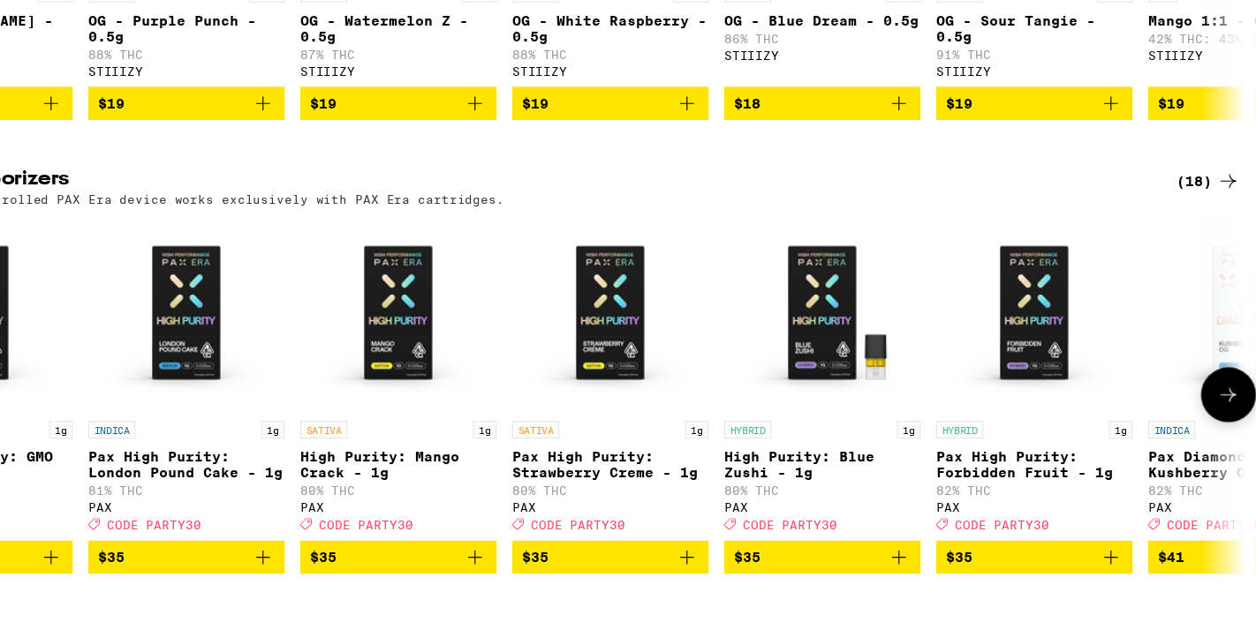
click at [1228, 428] on icon at bounding box center [1230, 417] width 21 height 21
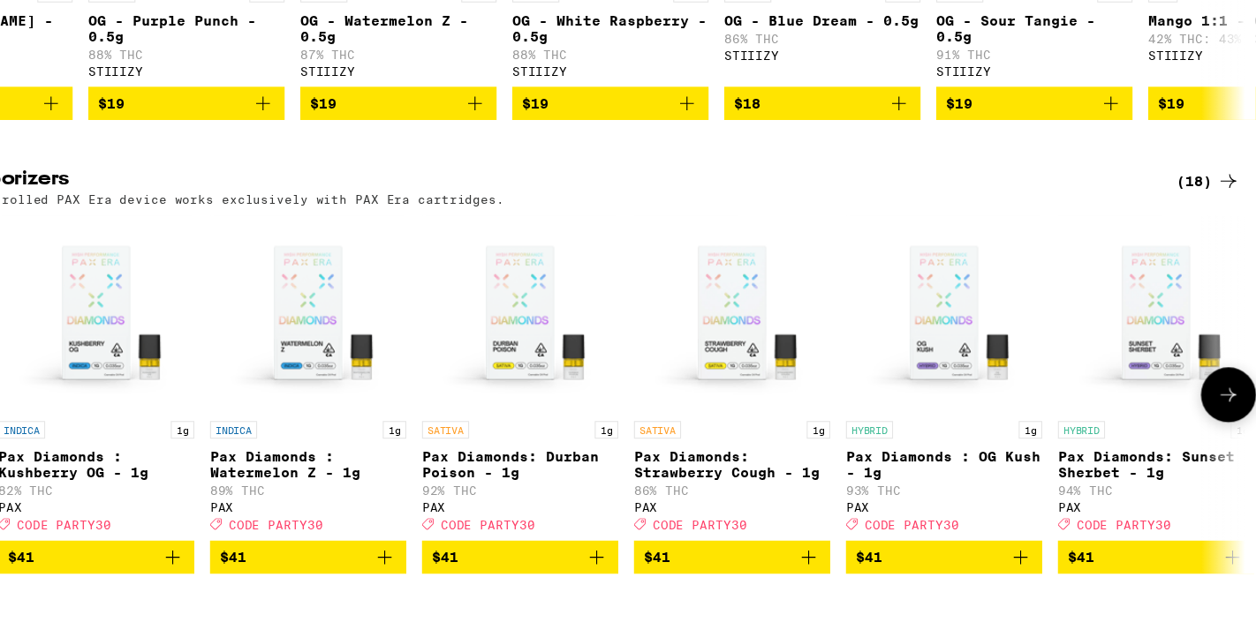
click at [1228, 428] on icon at bounding box center [1230, 417] width 21 height 21
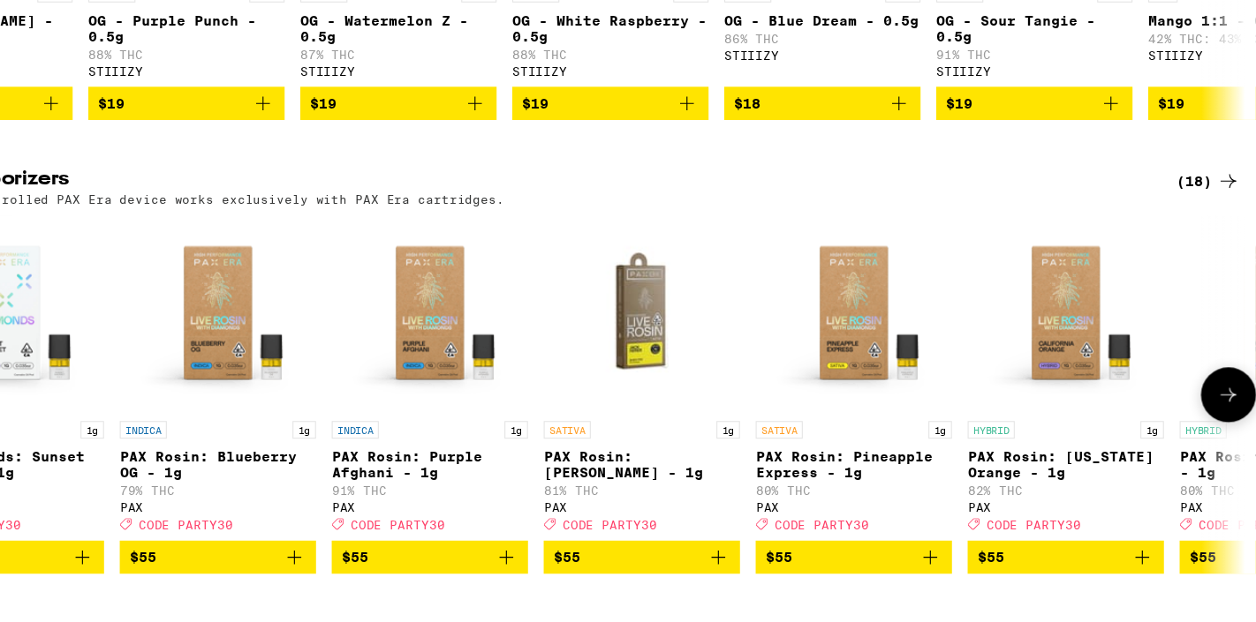
click at [1228, 428] on icon at bounding box center [1230, 417] width 21 height 21
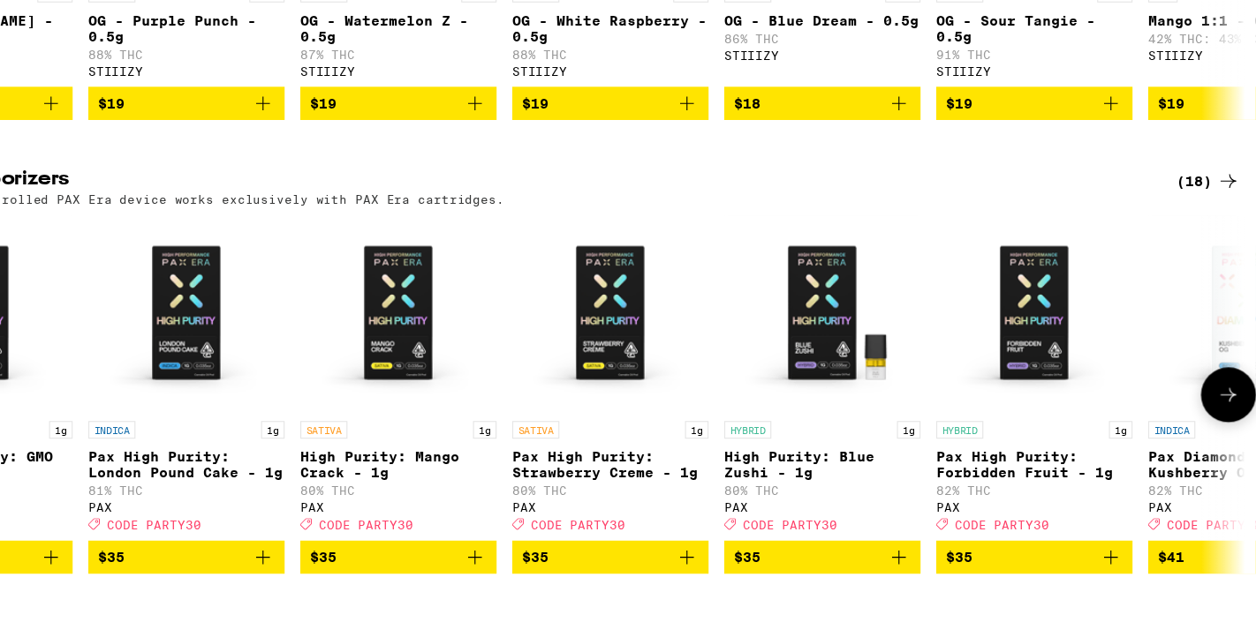
scroll to position [3205, 0]
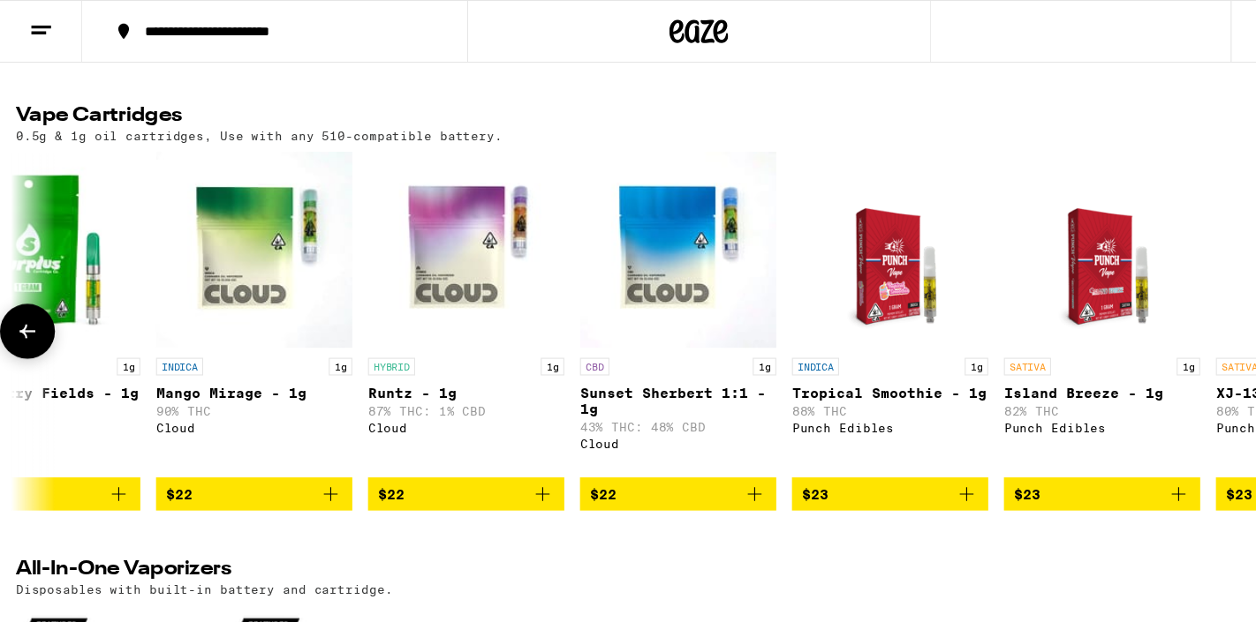
scroll to position [0, 1583]
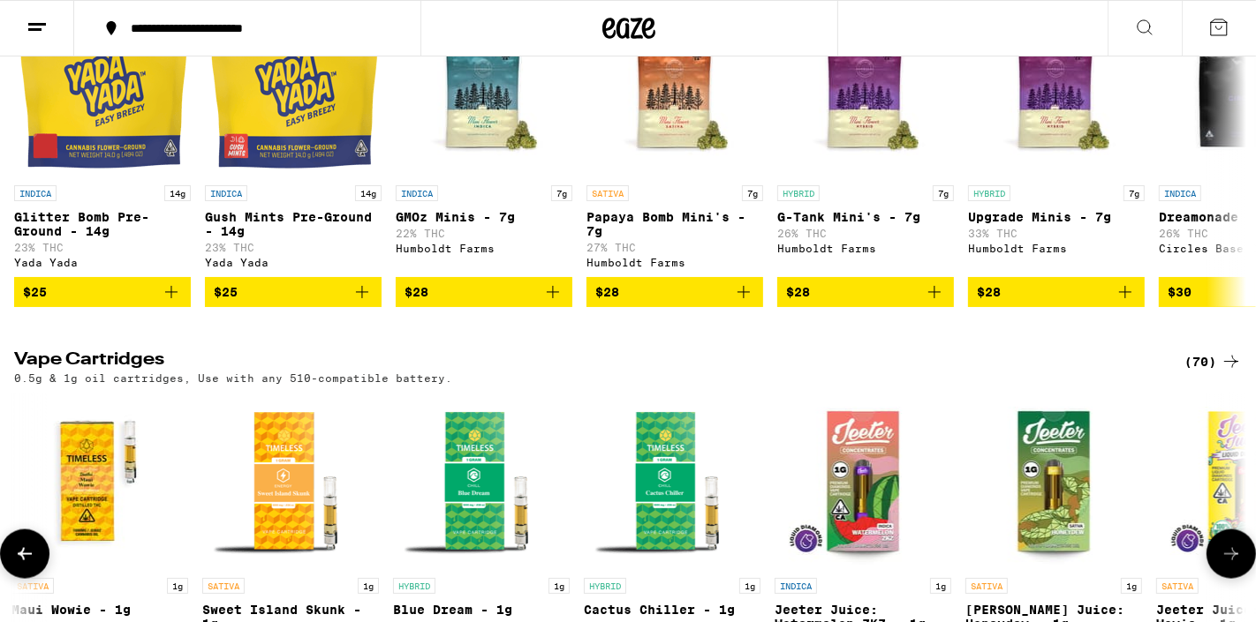
scroll to position [2048, 0]
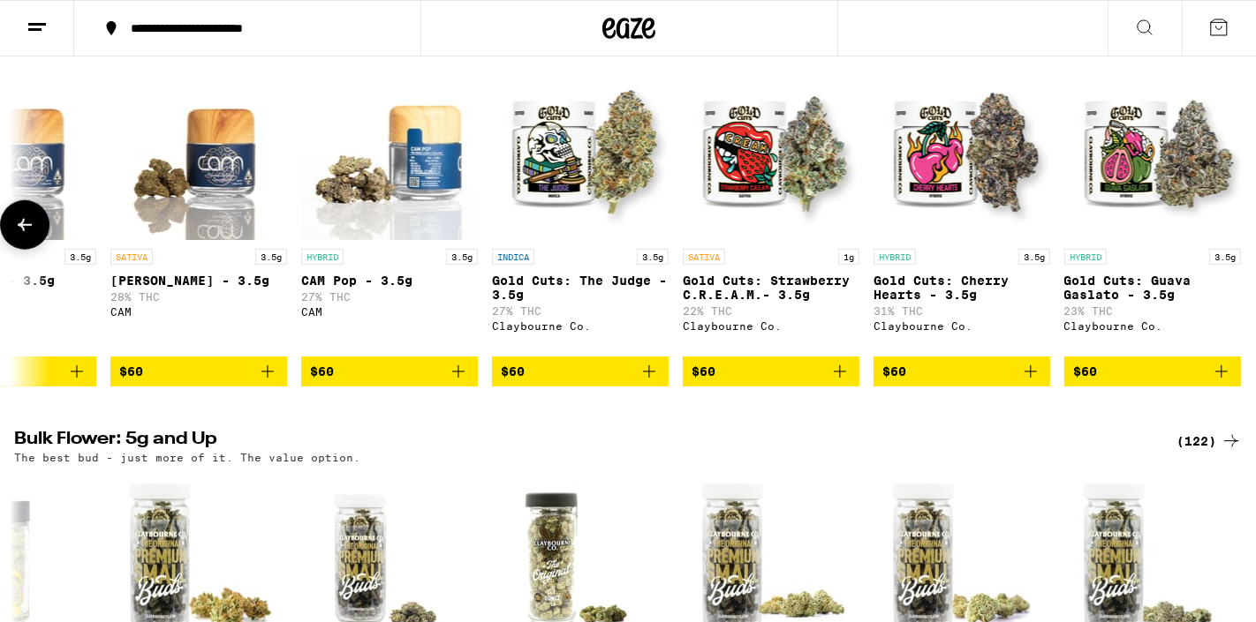
scroll to position [0, 13075]
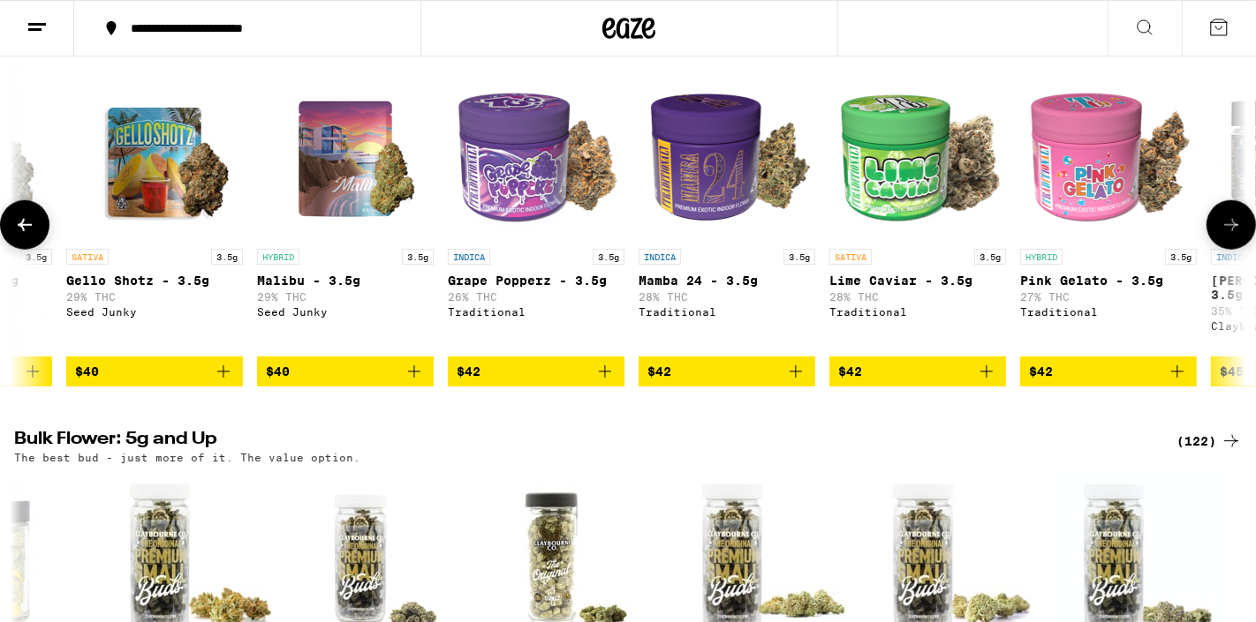
click at [19, 236] on icon at bounding box center [24, 225] width 21 height 21
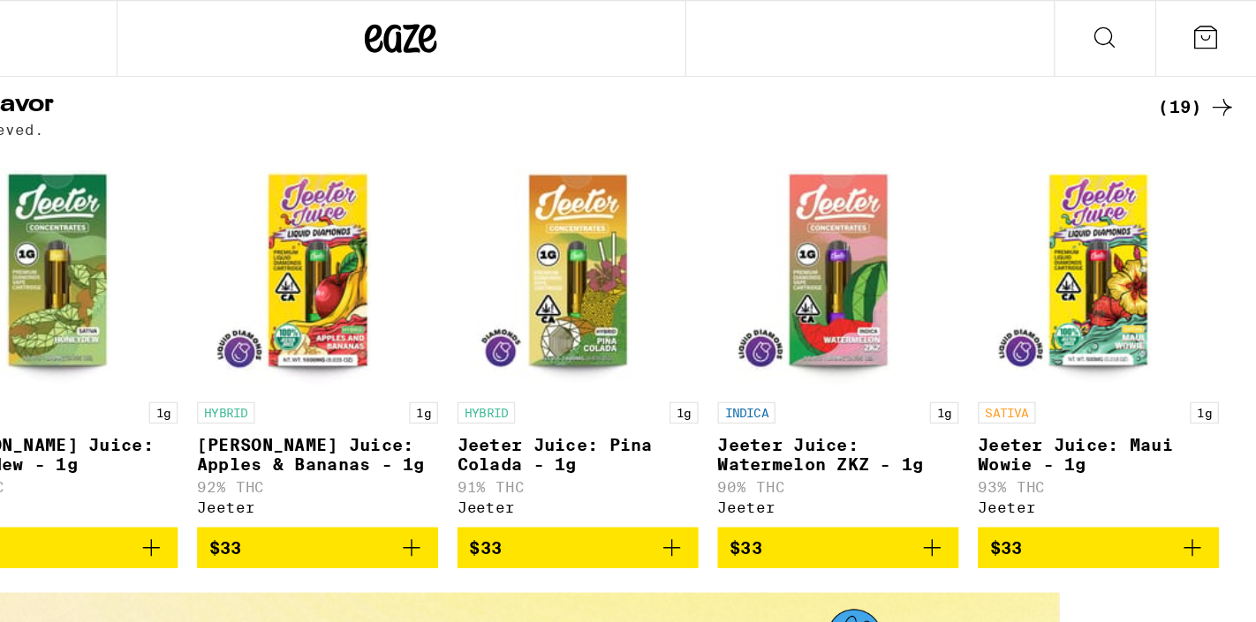
scroll to position [0, 2395]
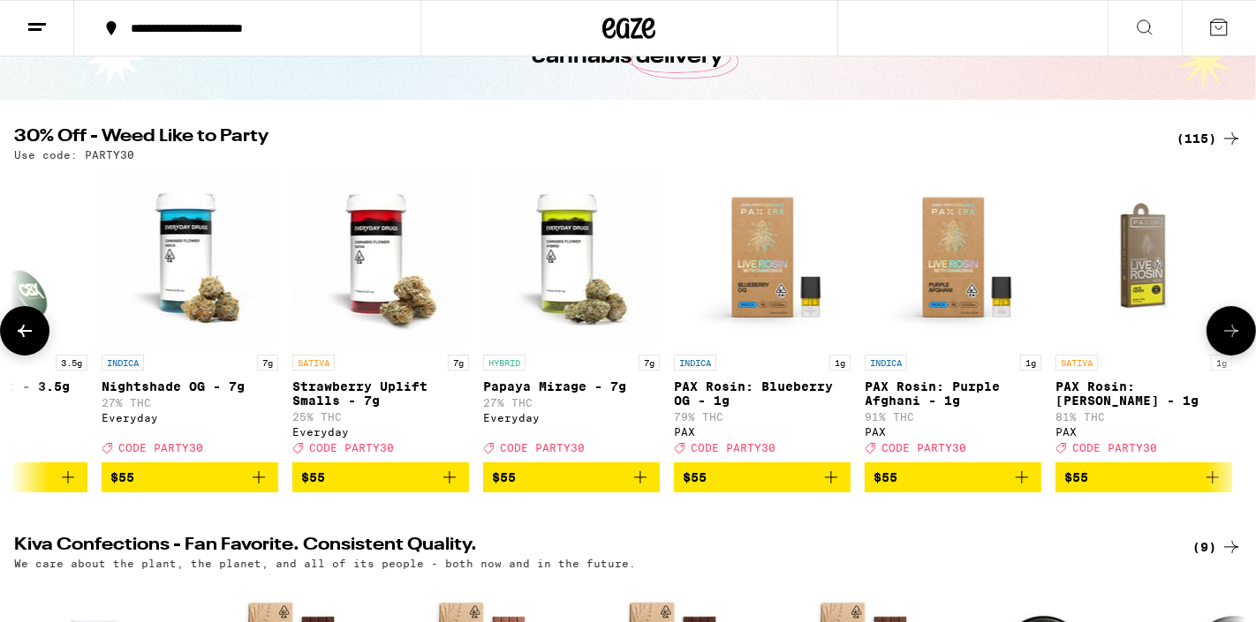
scroll to position [0, 20704]
